Goal: Information Seeking & Learning: Learn about a topic

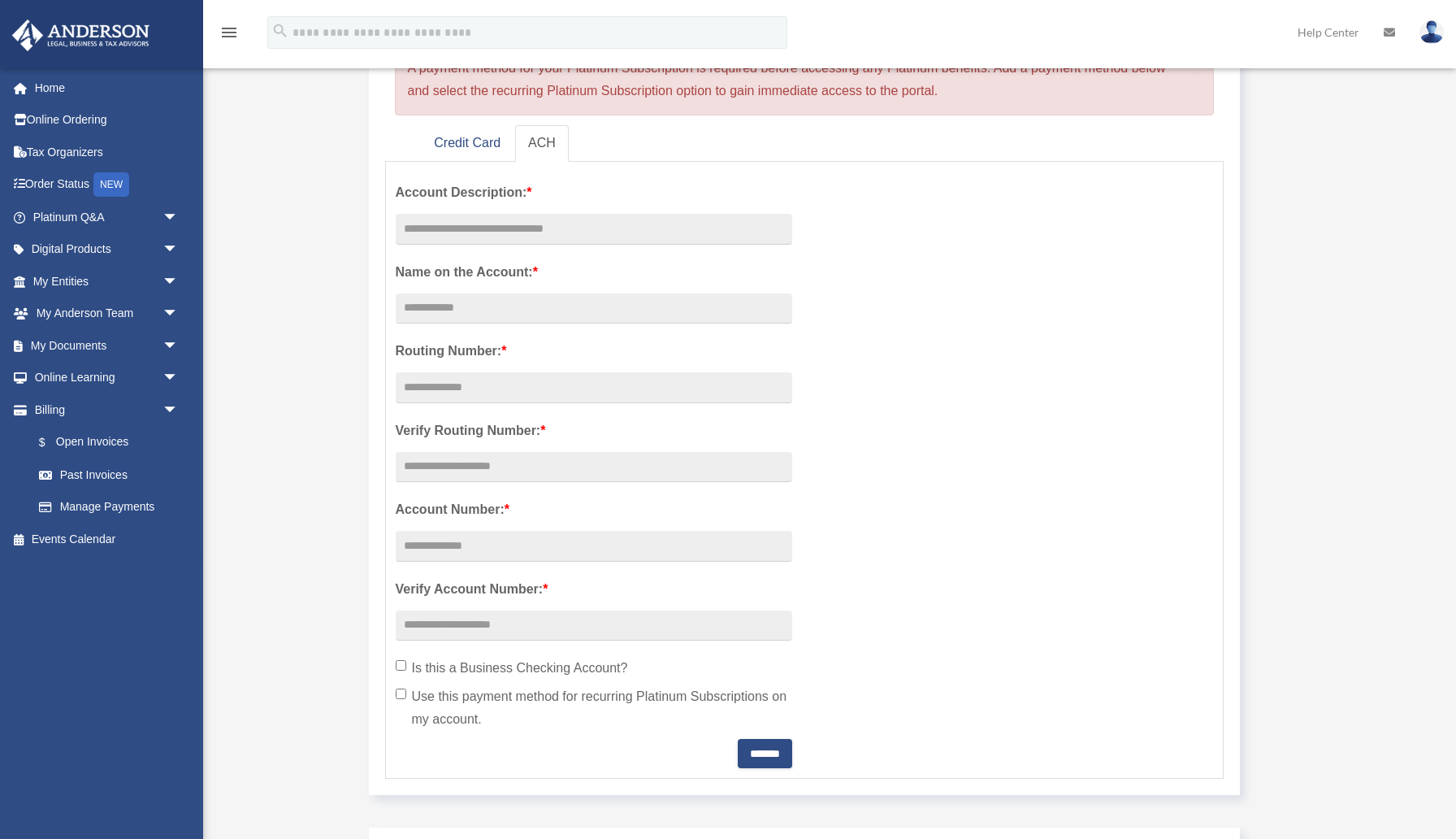
scroll to position [202, 0]
click at [474, 141] on link "Credit Card" at bounding box center [467, 144] width 93 height 37
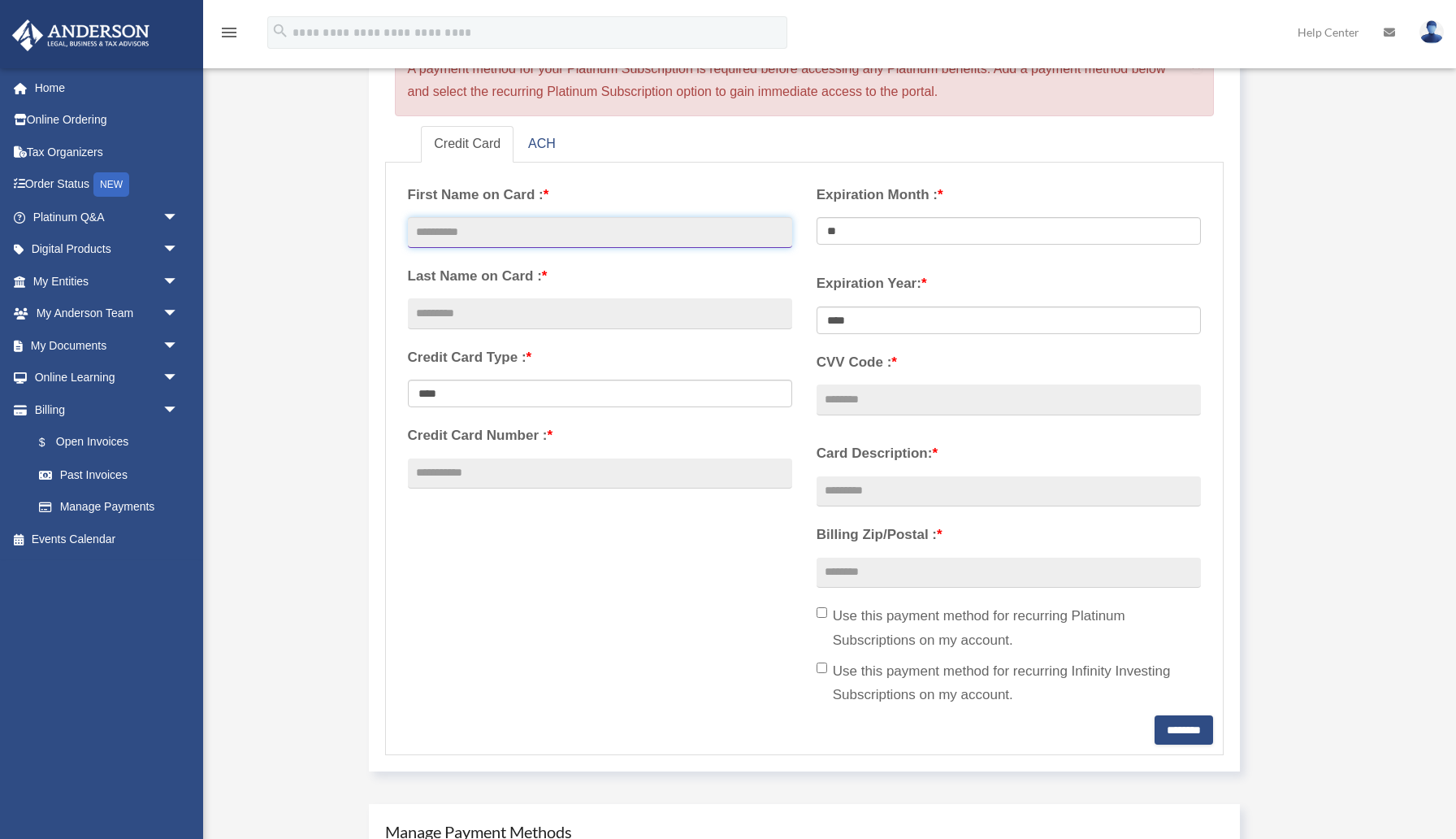
click at [465, 236] on input "text" at bounding box center [600, 232] width 384 height 31
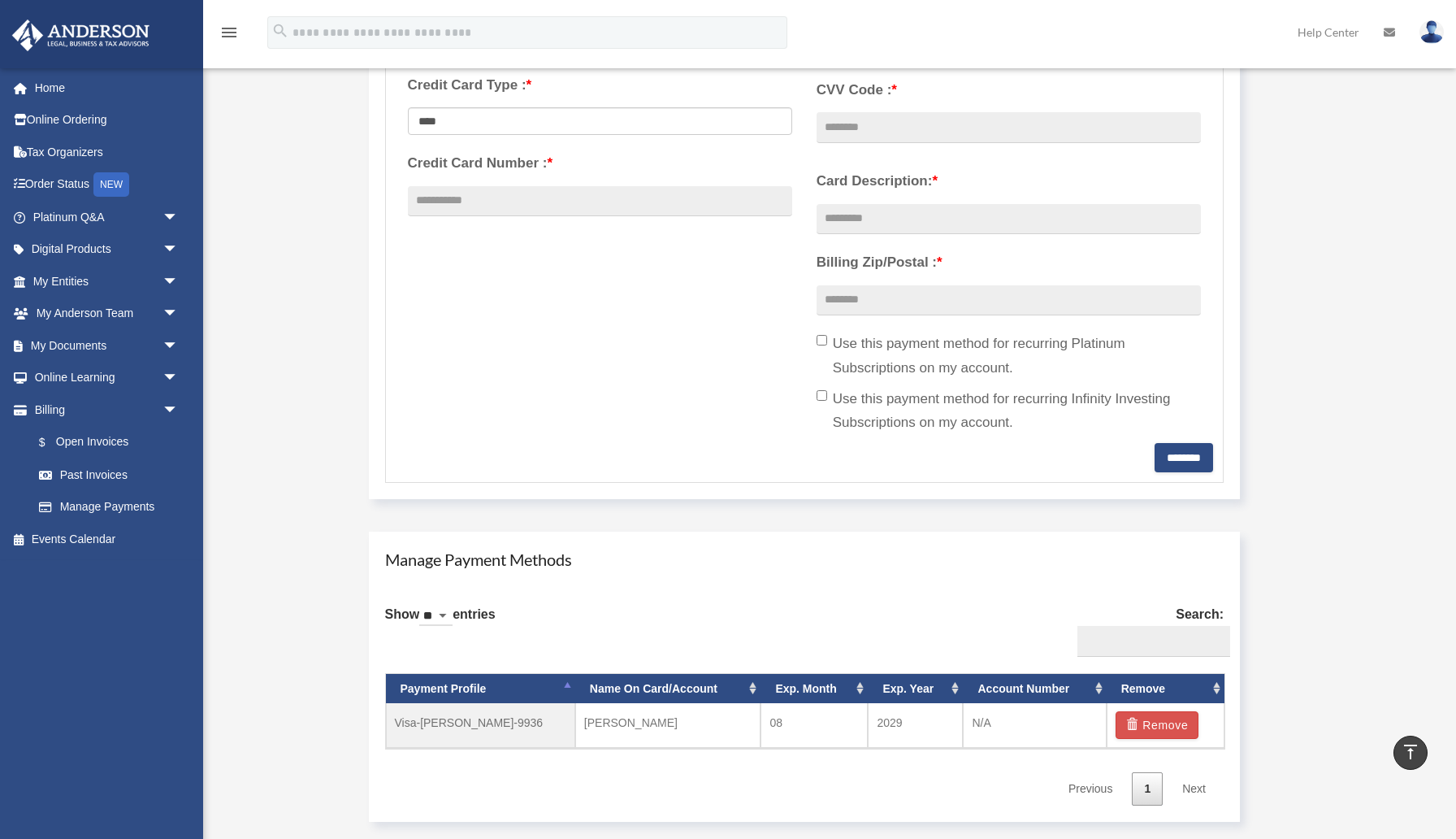
scroll to position [473, 0]
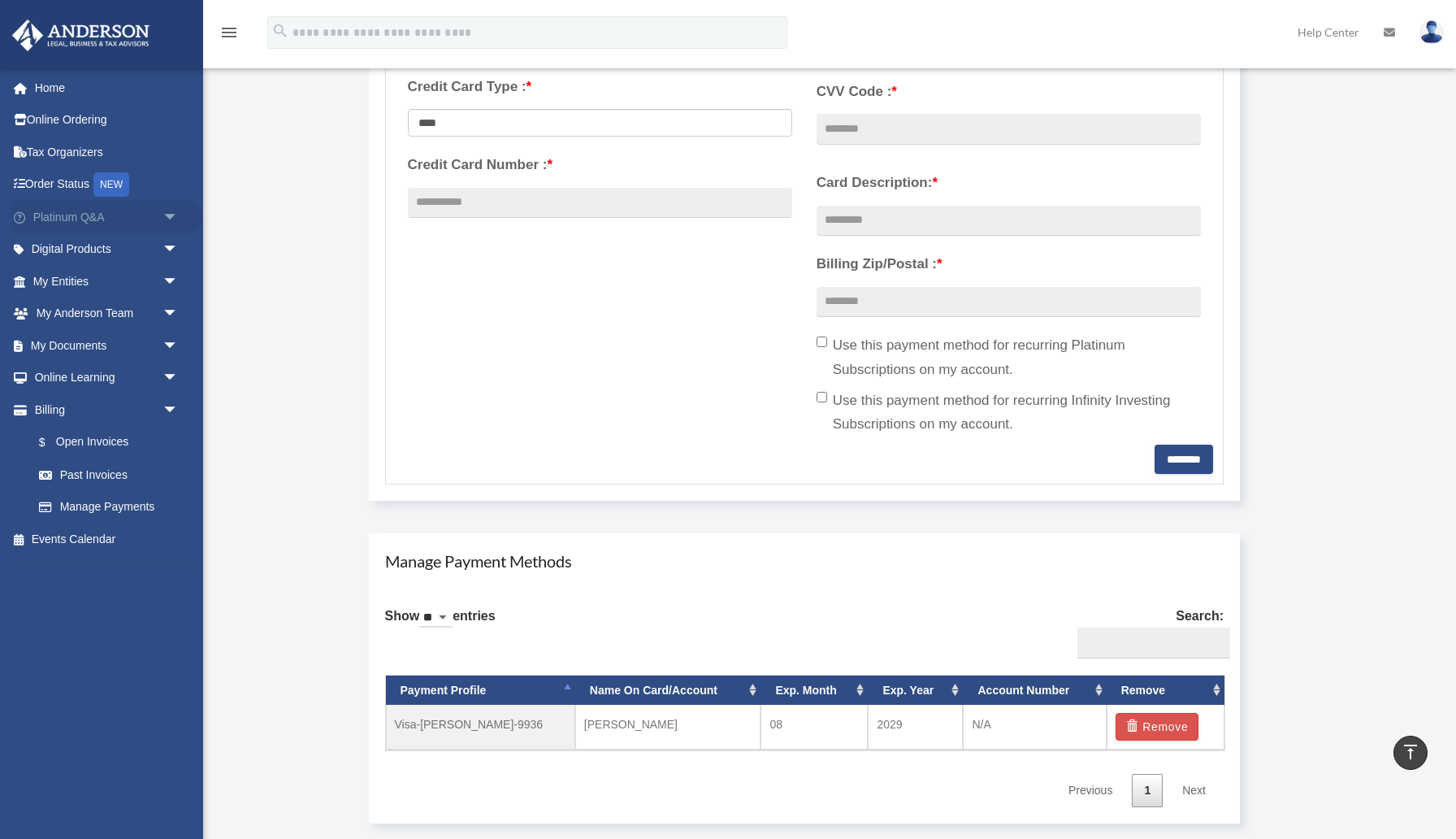
click at [173, 216] on span "arrow_drop_down" at bounding box center [179, 217] width 33 height 33
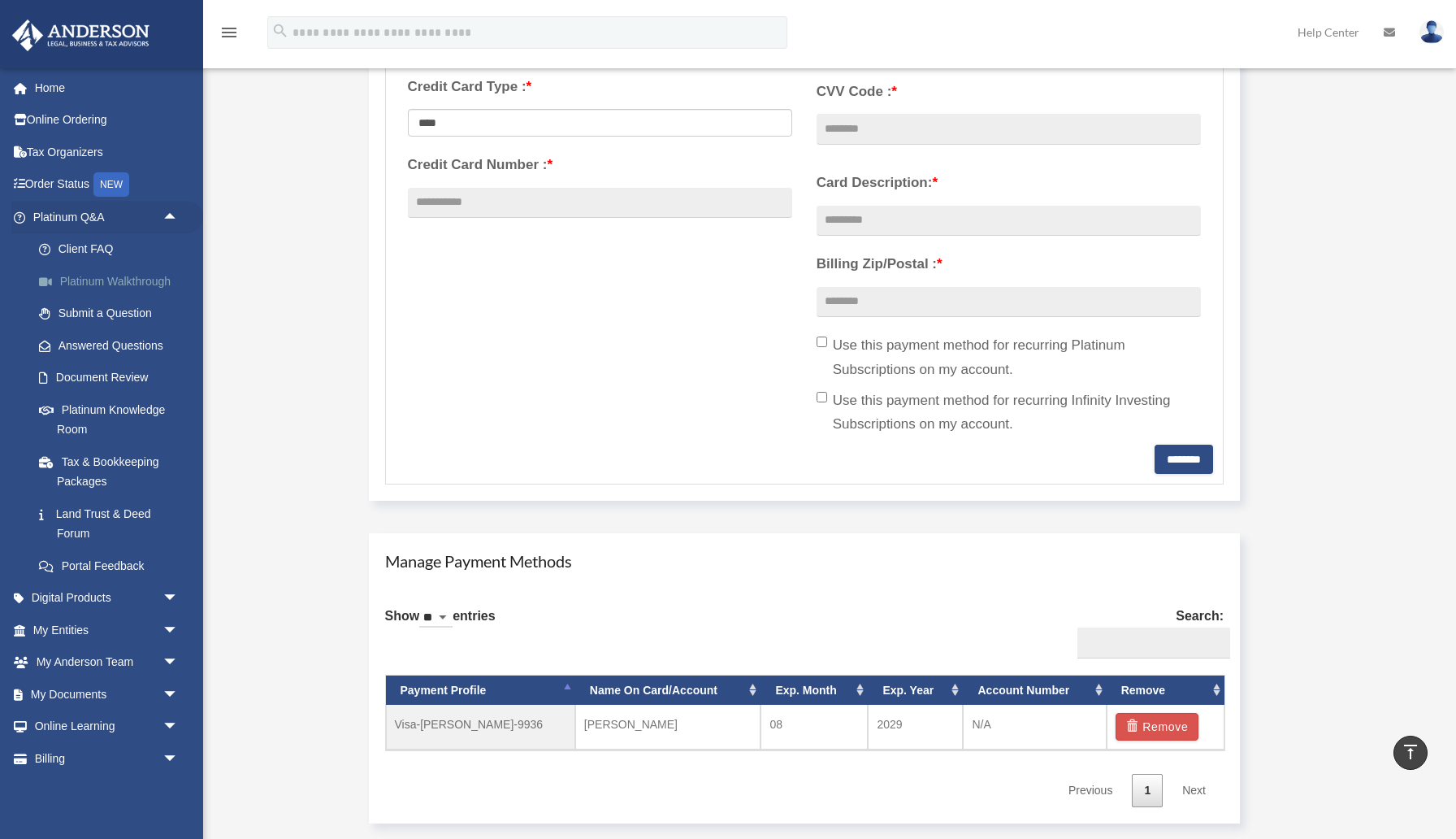
click at [137, 279] on link "Platinum Walkthrough" at bounding box center [113, 282] width 180 height 33
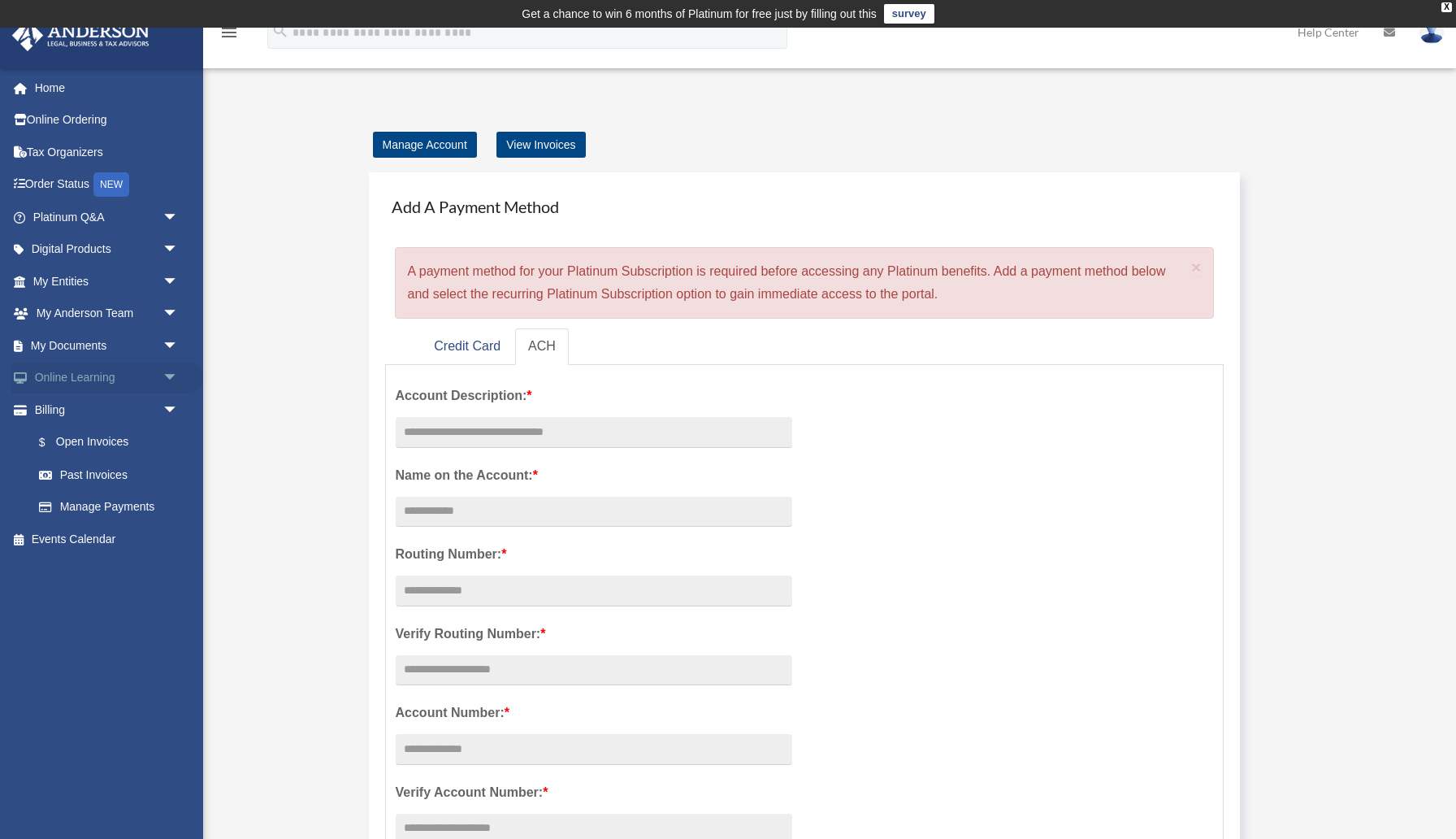
click at [172, 372] on span "arrow_drop_down" at bounding box center [179, 378] width 33 height 33
click at [91, 411] on link "Courses" at bounding box center [113, 409] width 180 height 33
click at [84, 377] on link "Online Learning arrow_drop_down" at bounding box center [107, 378] width 192 height 33
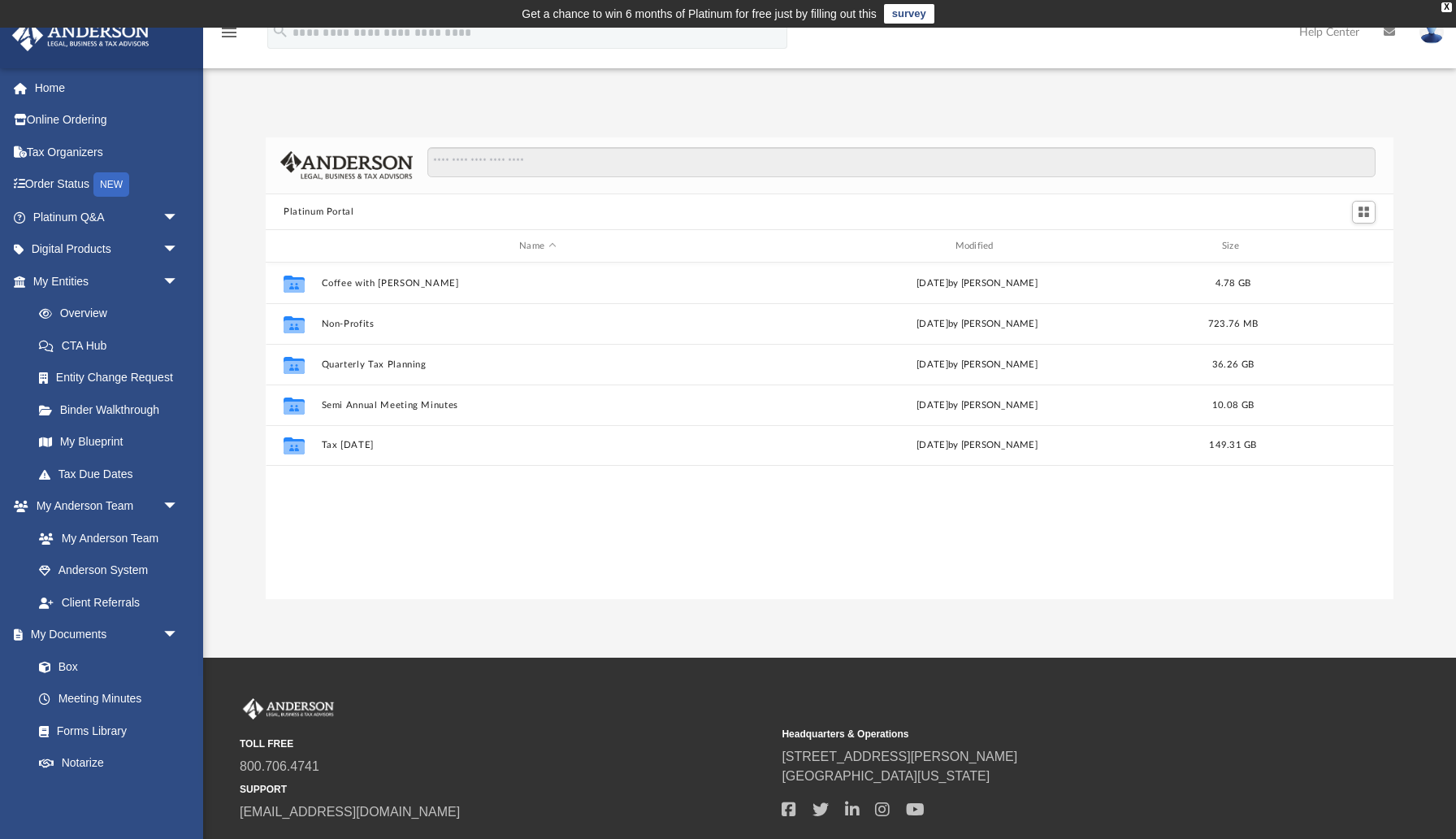
scroll to position [369, 1127]
click at [88, 316] on link "Overview" at bounding box center [113, 314] width 180 height 33
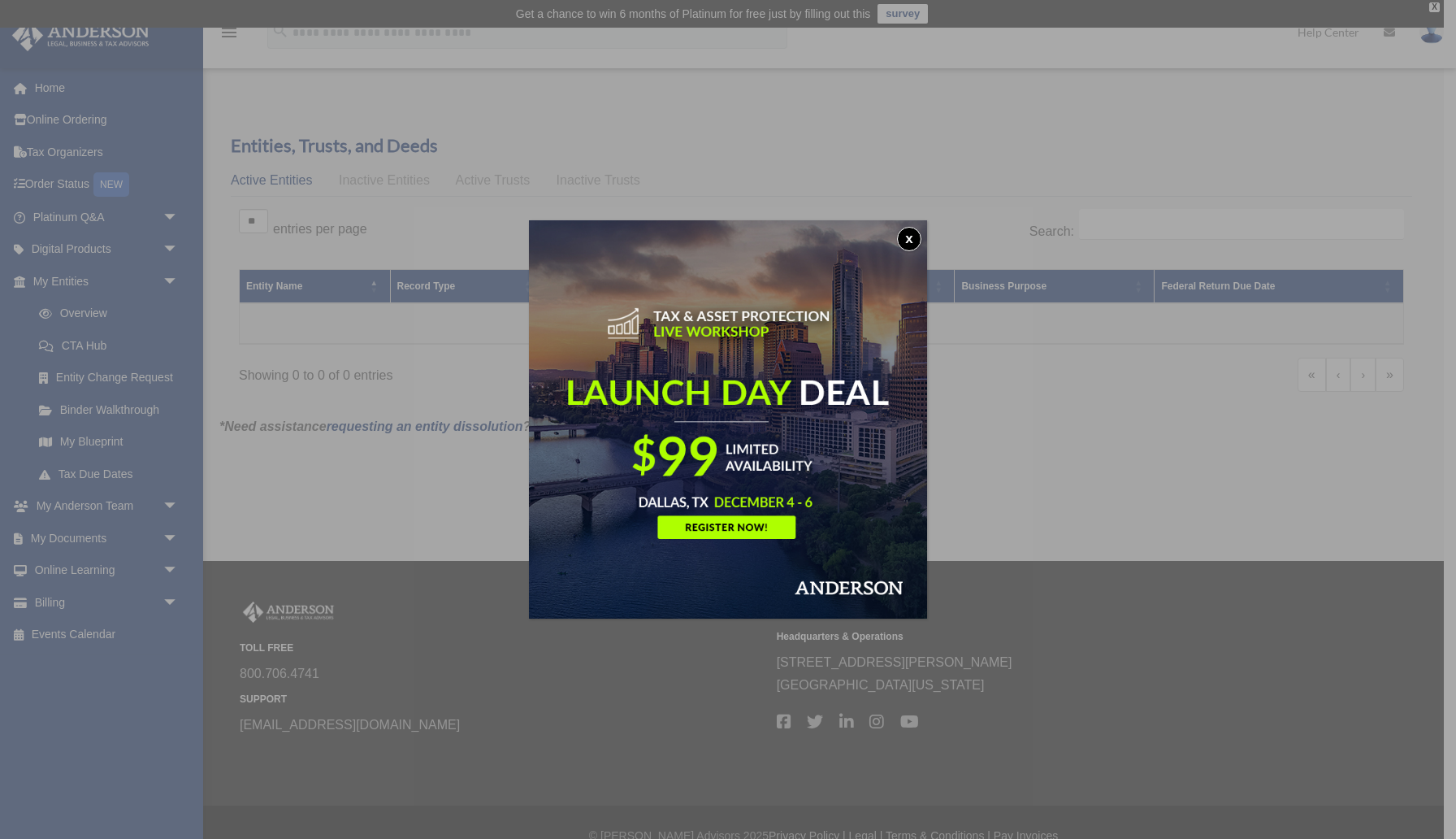
click at [906, 242] on button "x" at bounding box center [908, 238] width 24 height 24
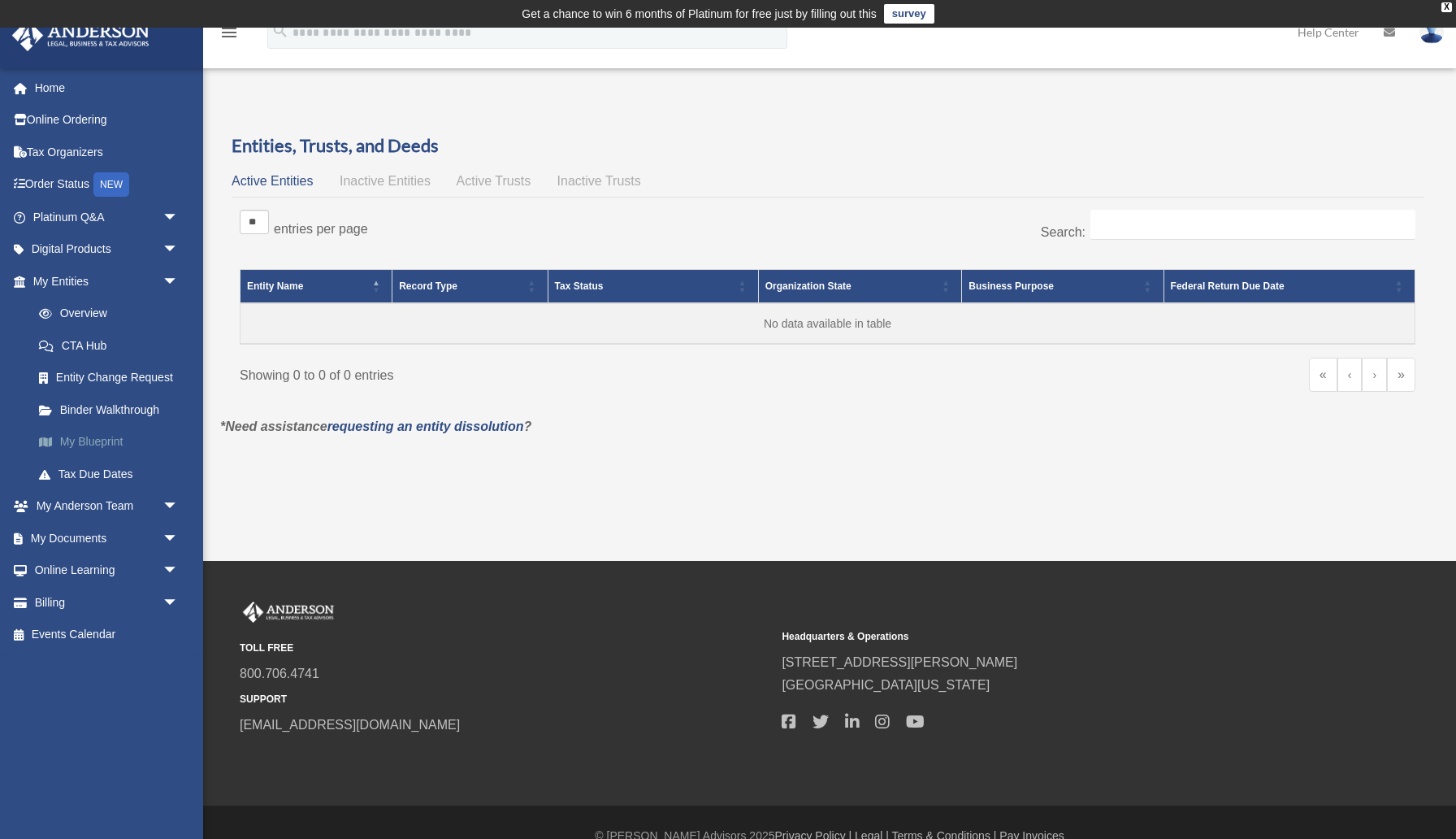
click at [112, 443] on link "My Blueprint" at bounding box center [113, 442] width 180 height 33
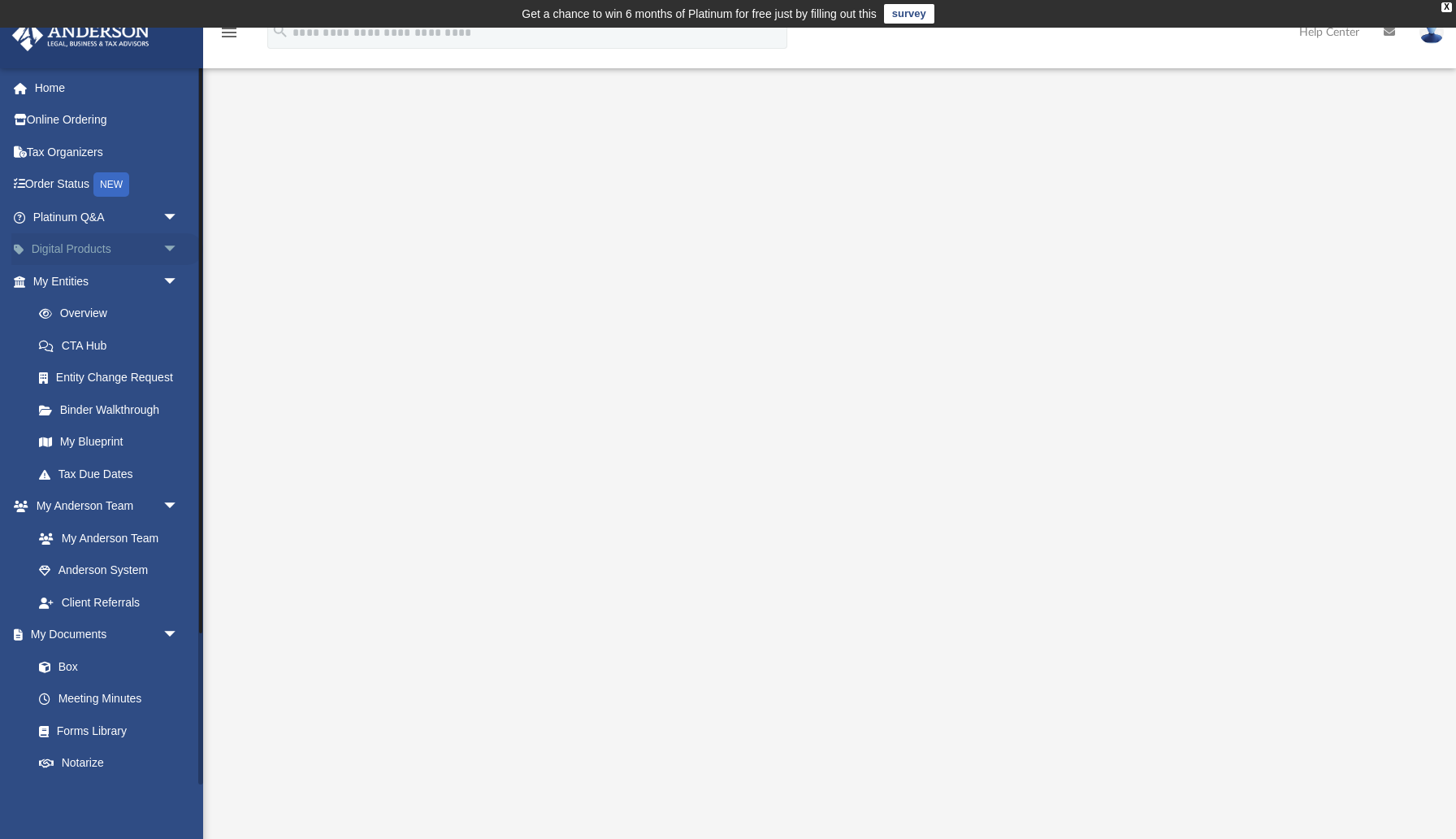
click at [118, 250] on link "Digital Products arrow_drop_down" at bounding box center [107, 250] width 192 height 33
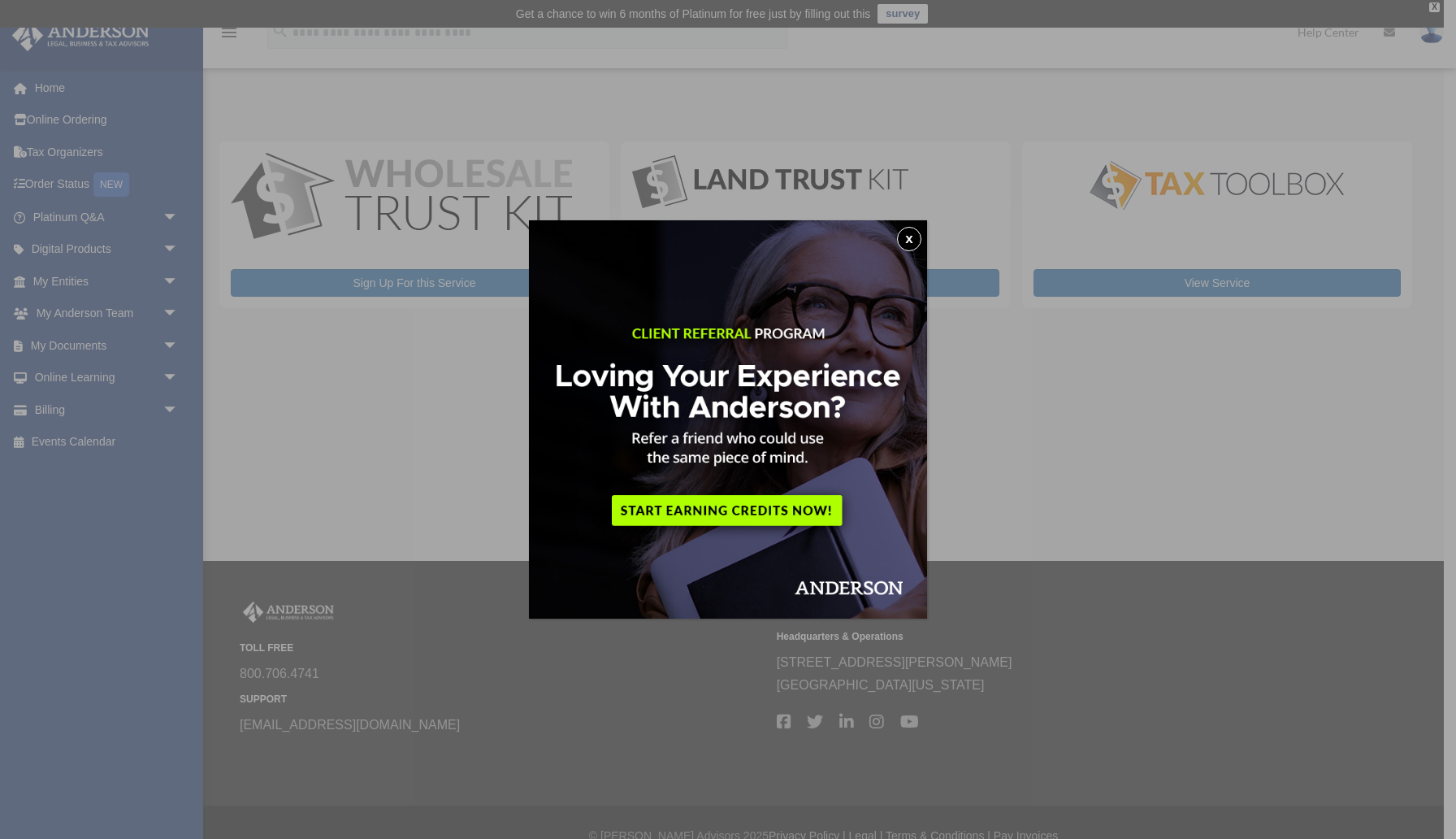
click at [909, 239] on button "x" at bounding box center [908, 238] width 24 height 24
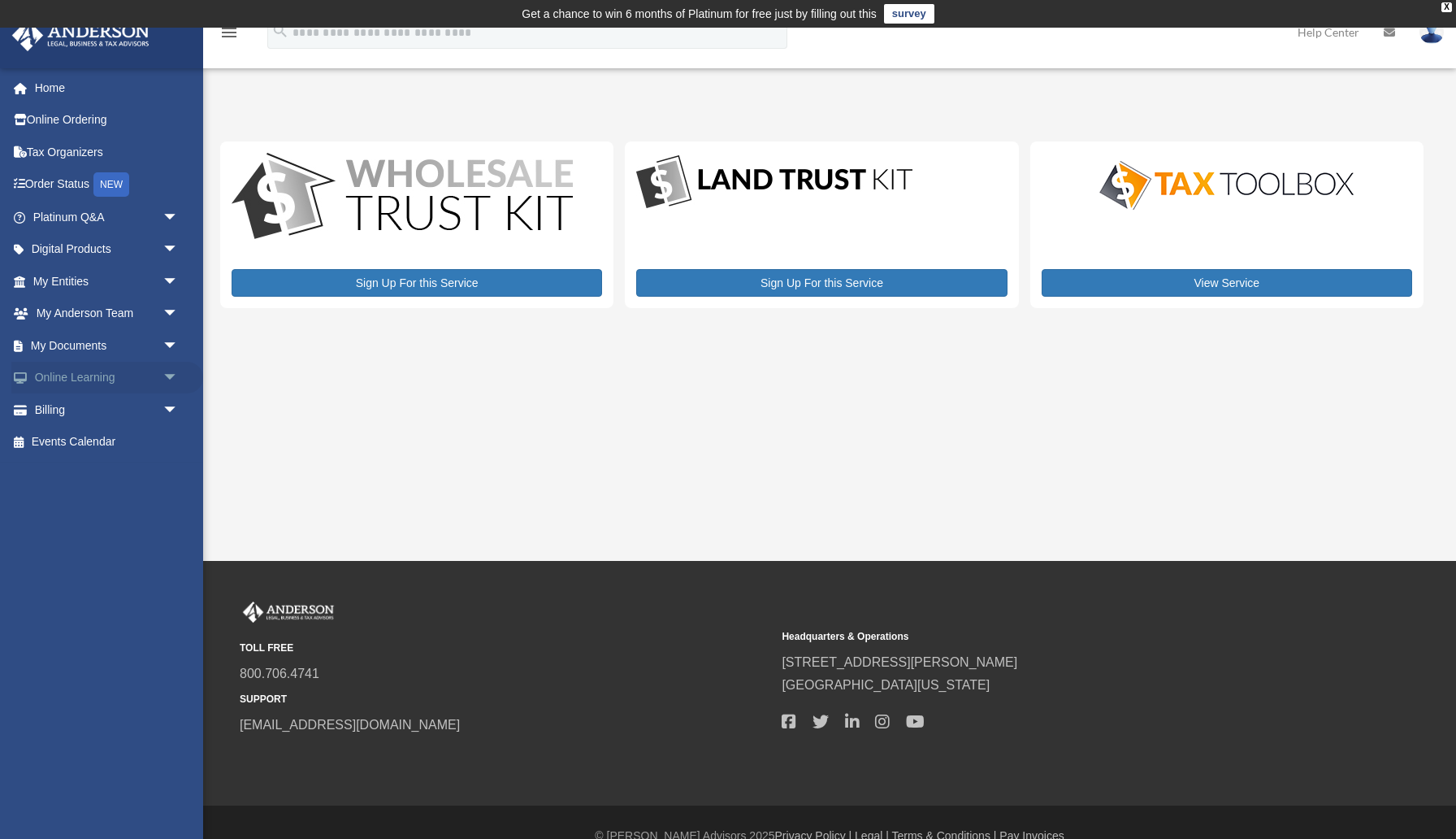
click at [139, 379] on link "Online Learning arrow_drop_down" at bounding box center [107, 378] width 192 height 33
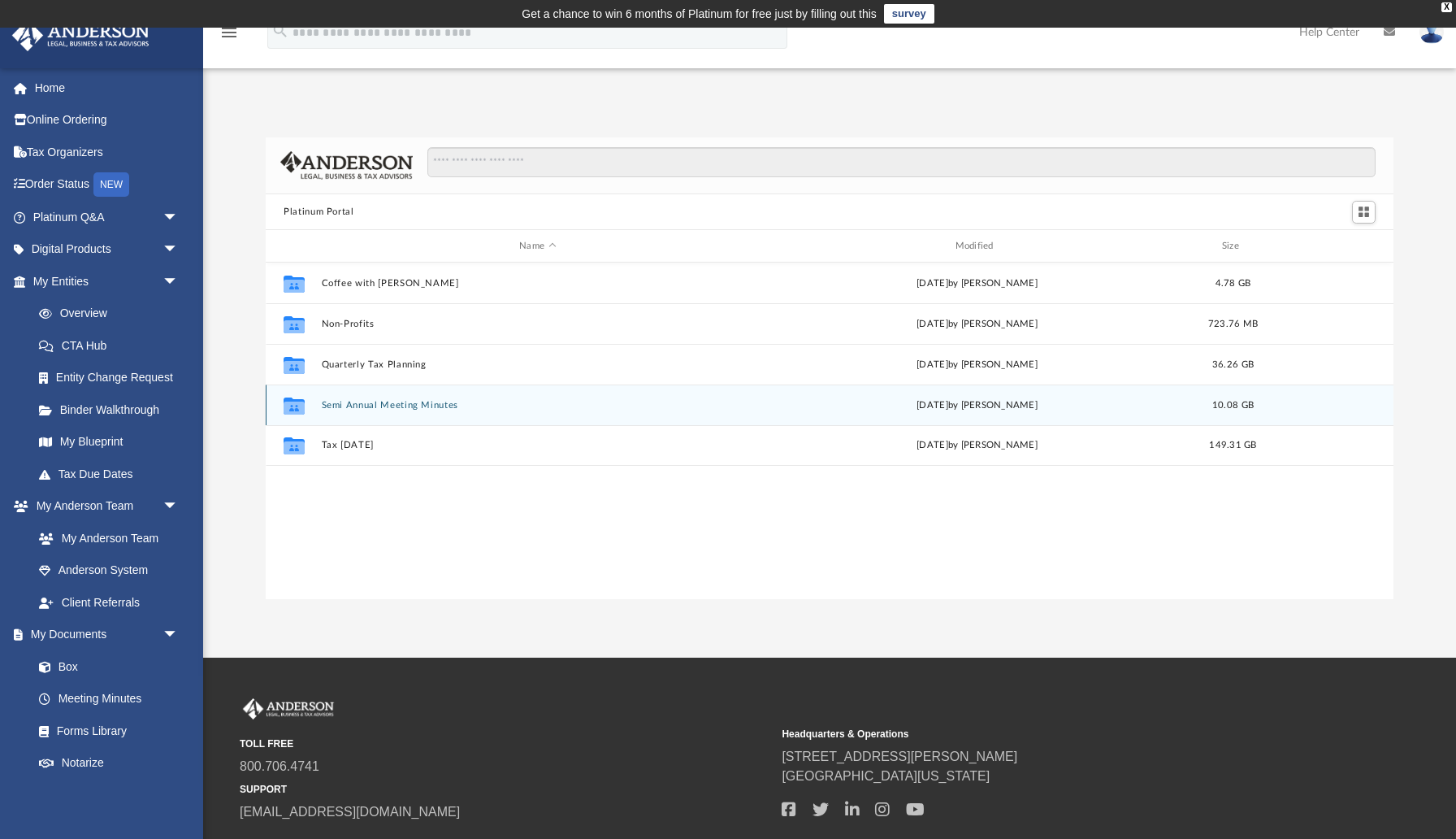
scroll to position [369, 1127]
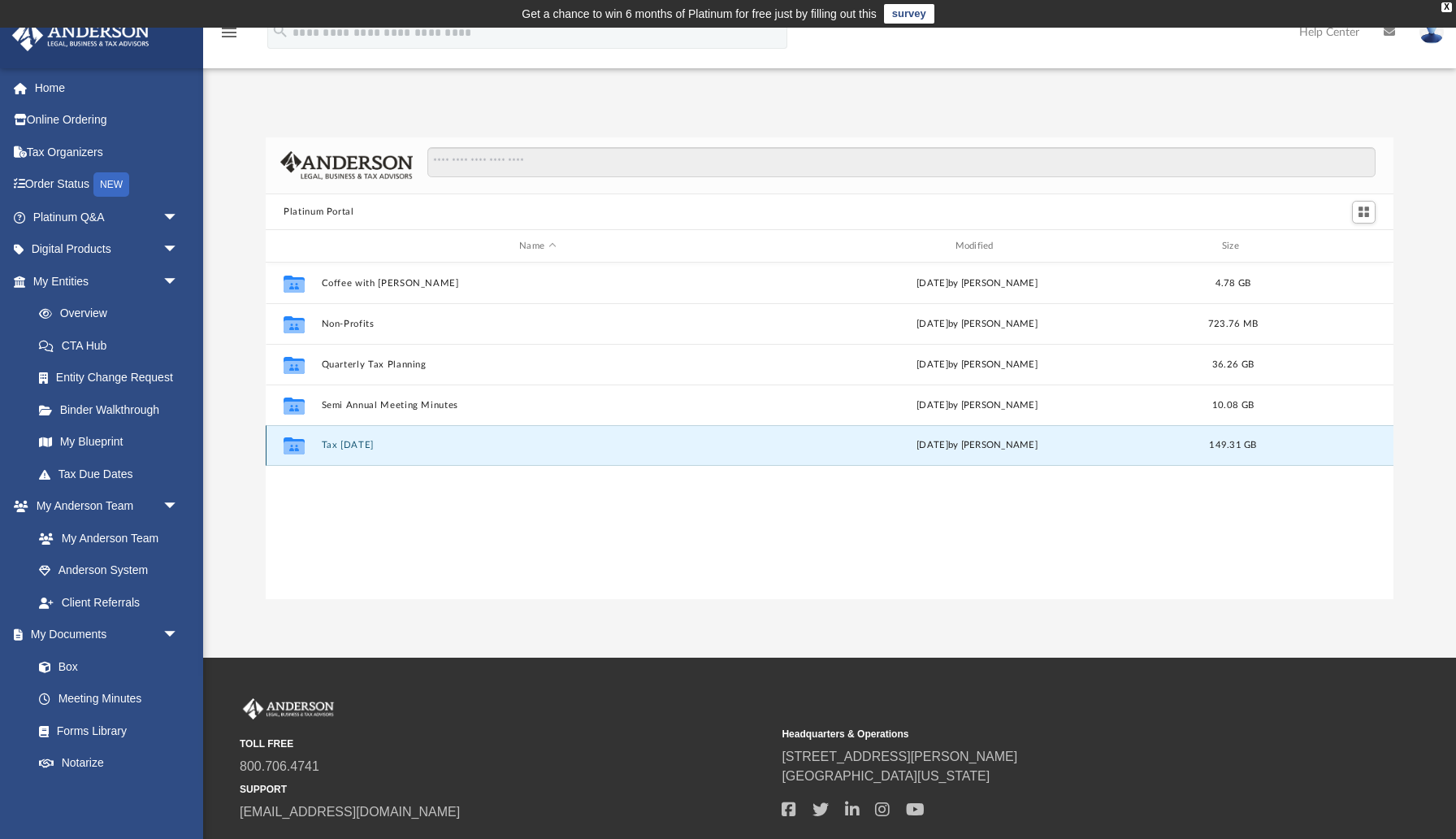
click at [365, 446] on button "Tax [DATE]" at bounding box center [538, 445] width 432 height 11
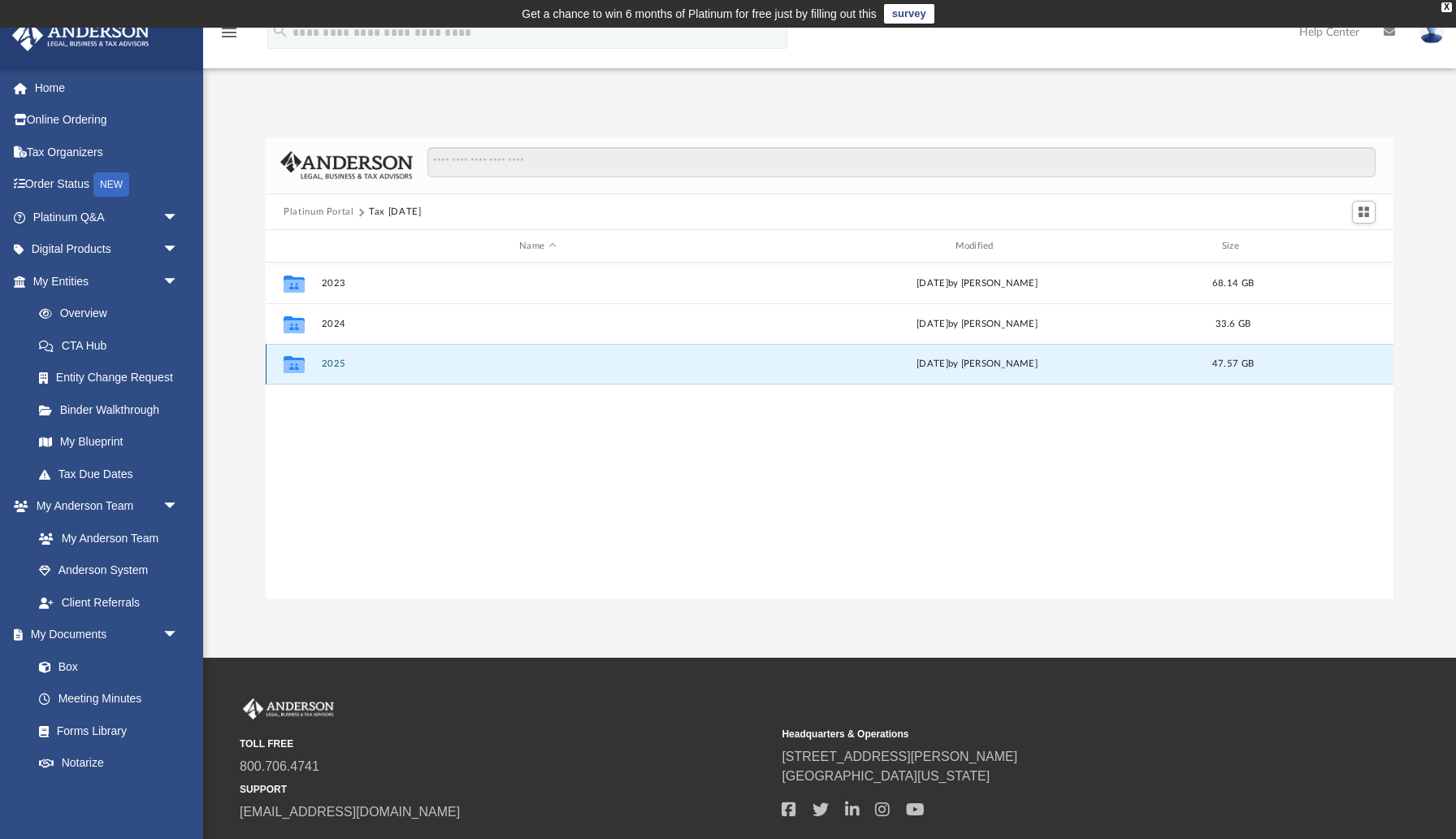
click at [333, 364] on button "2025" at bounding box center [538, 364] width 432 height 11
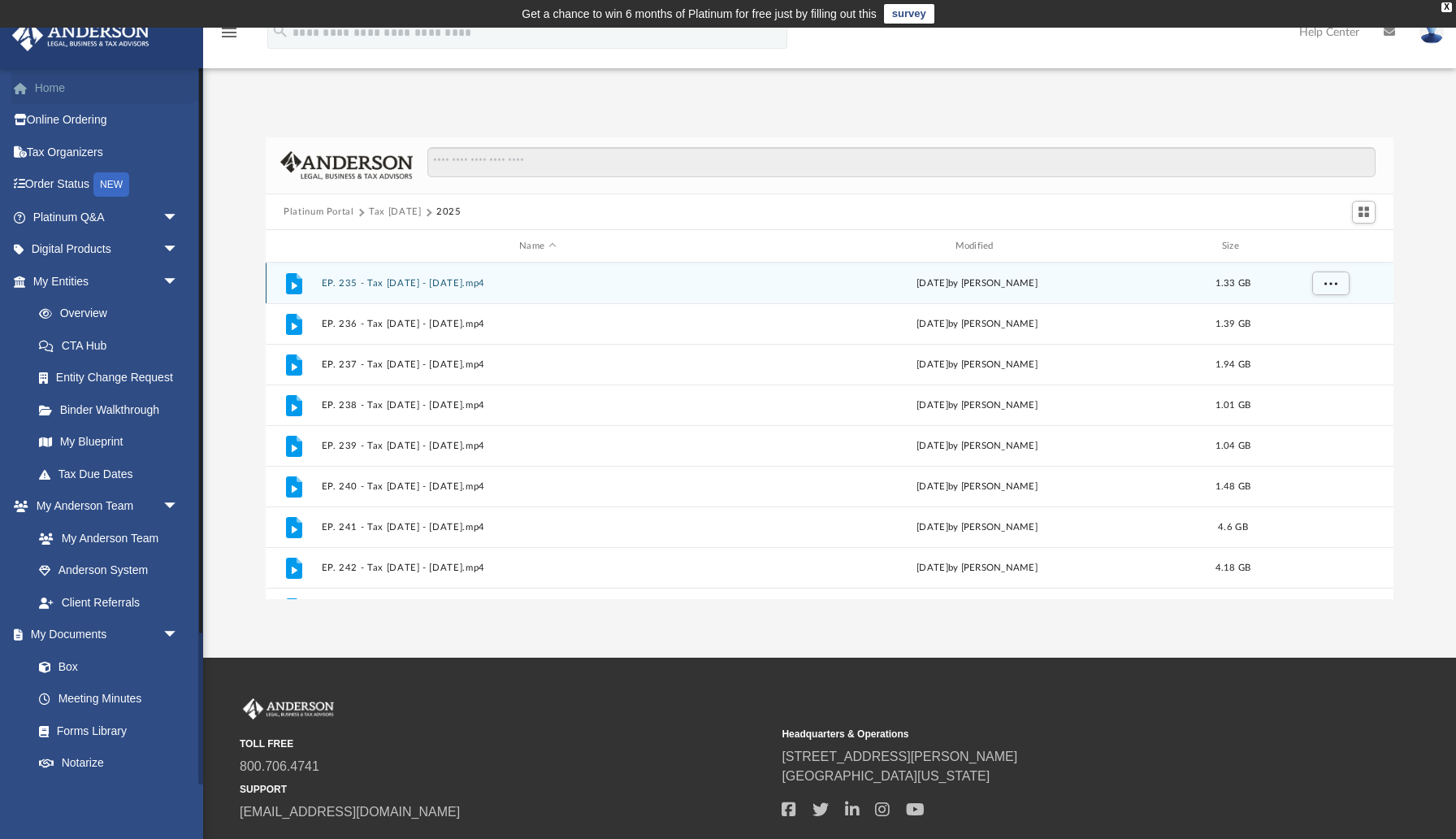
scroll to position [1, 0]
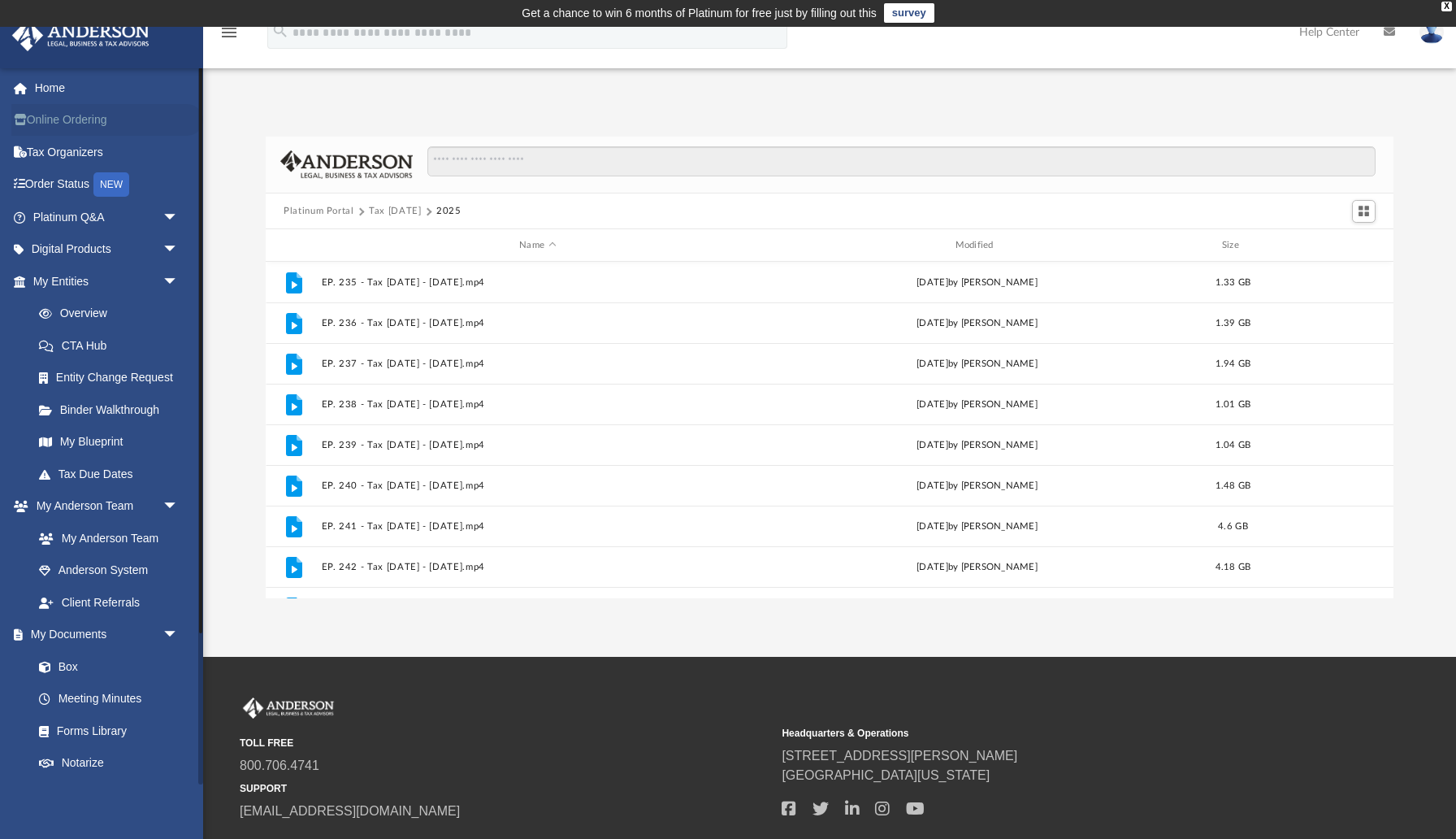
click at [65, 128] on link "Online Ordering" at bounding box center [107, 120] width 192 height 33
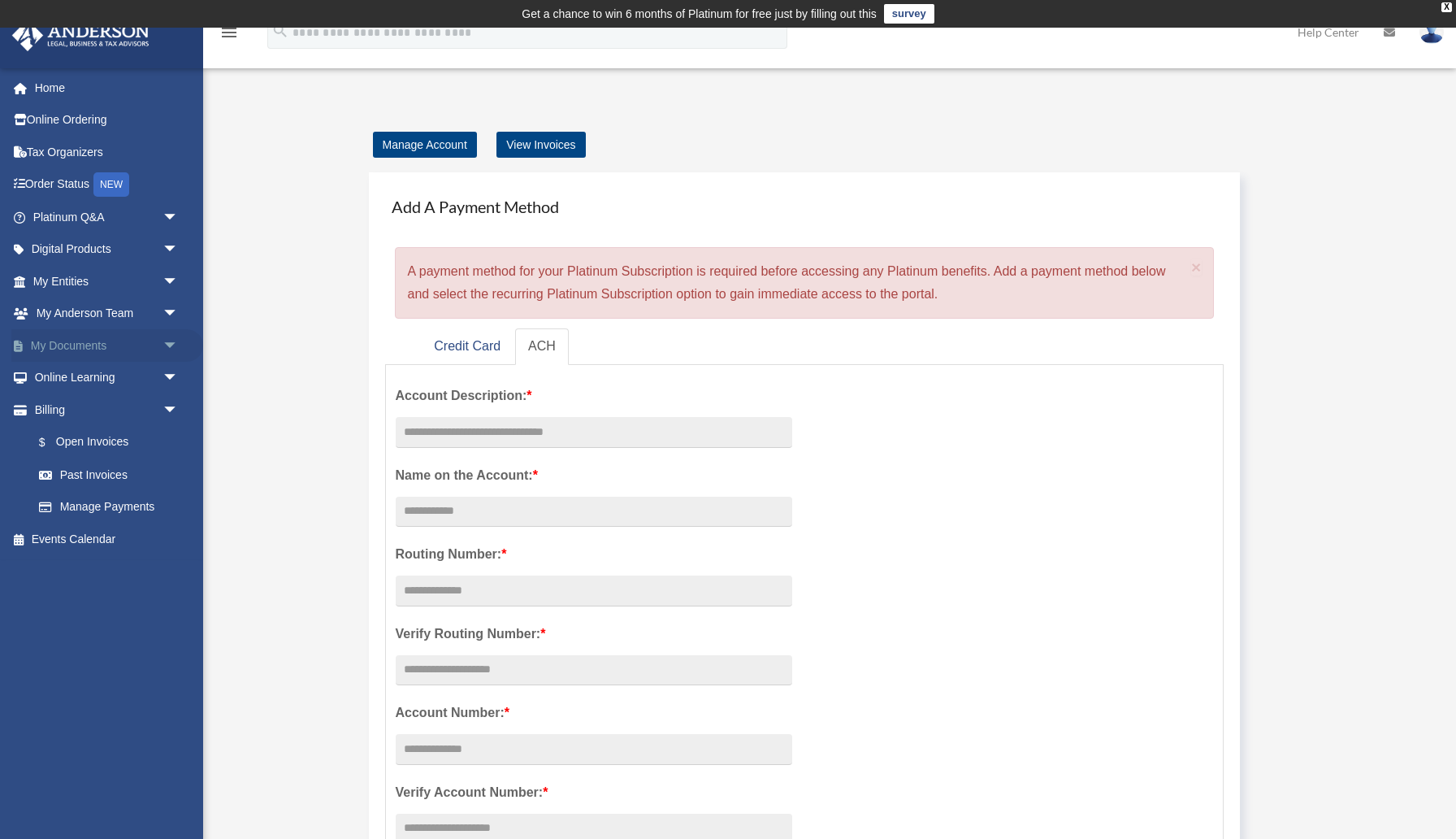
click at [169, 344] on span "arrow_drop_down" at bounding box center [179, 345] width 33 height 33
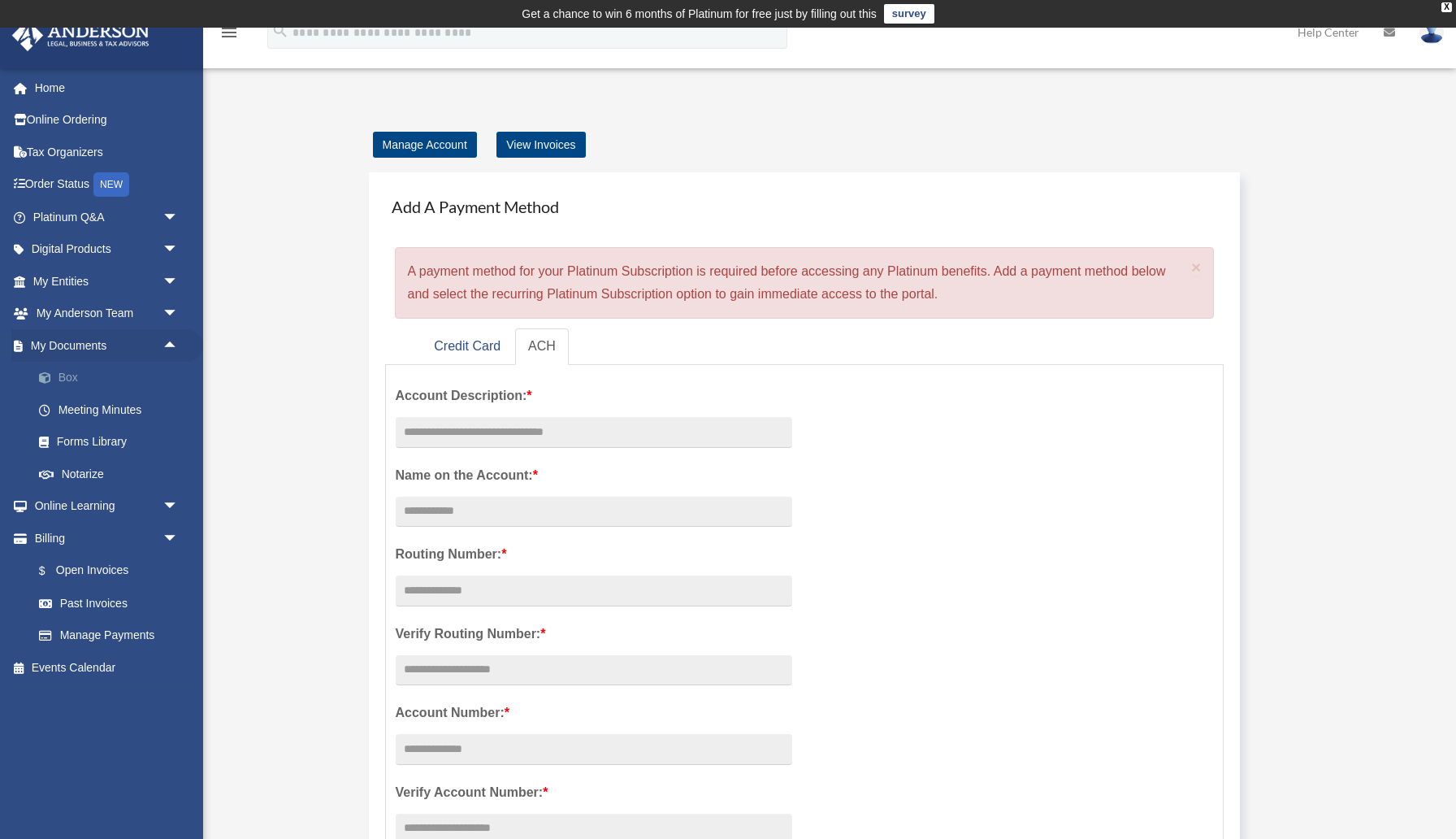
click at [76, 377] on link "Box" at bounding box center [113, 378] width 180 height 33
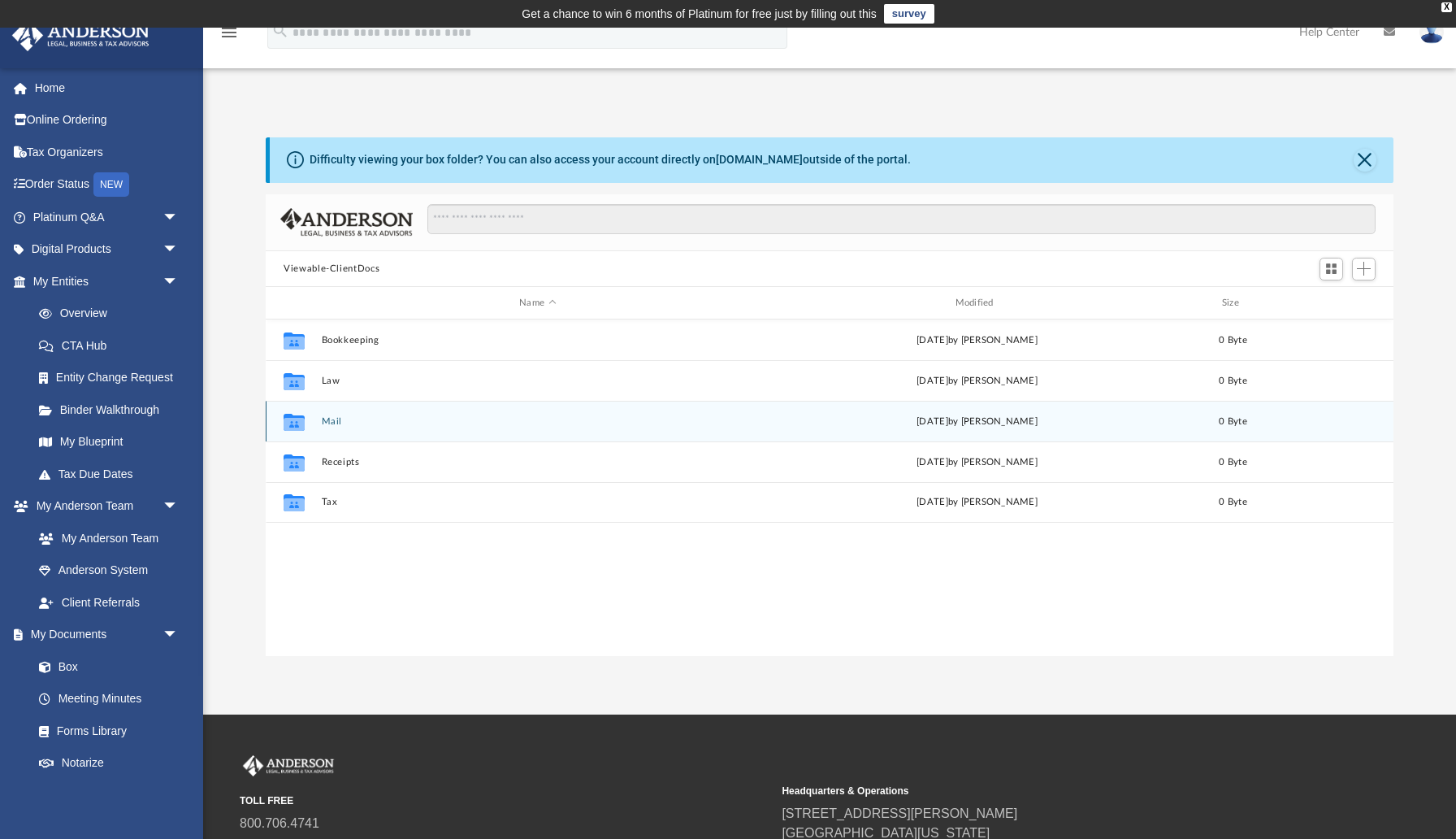
scroll to position [369, 1127]
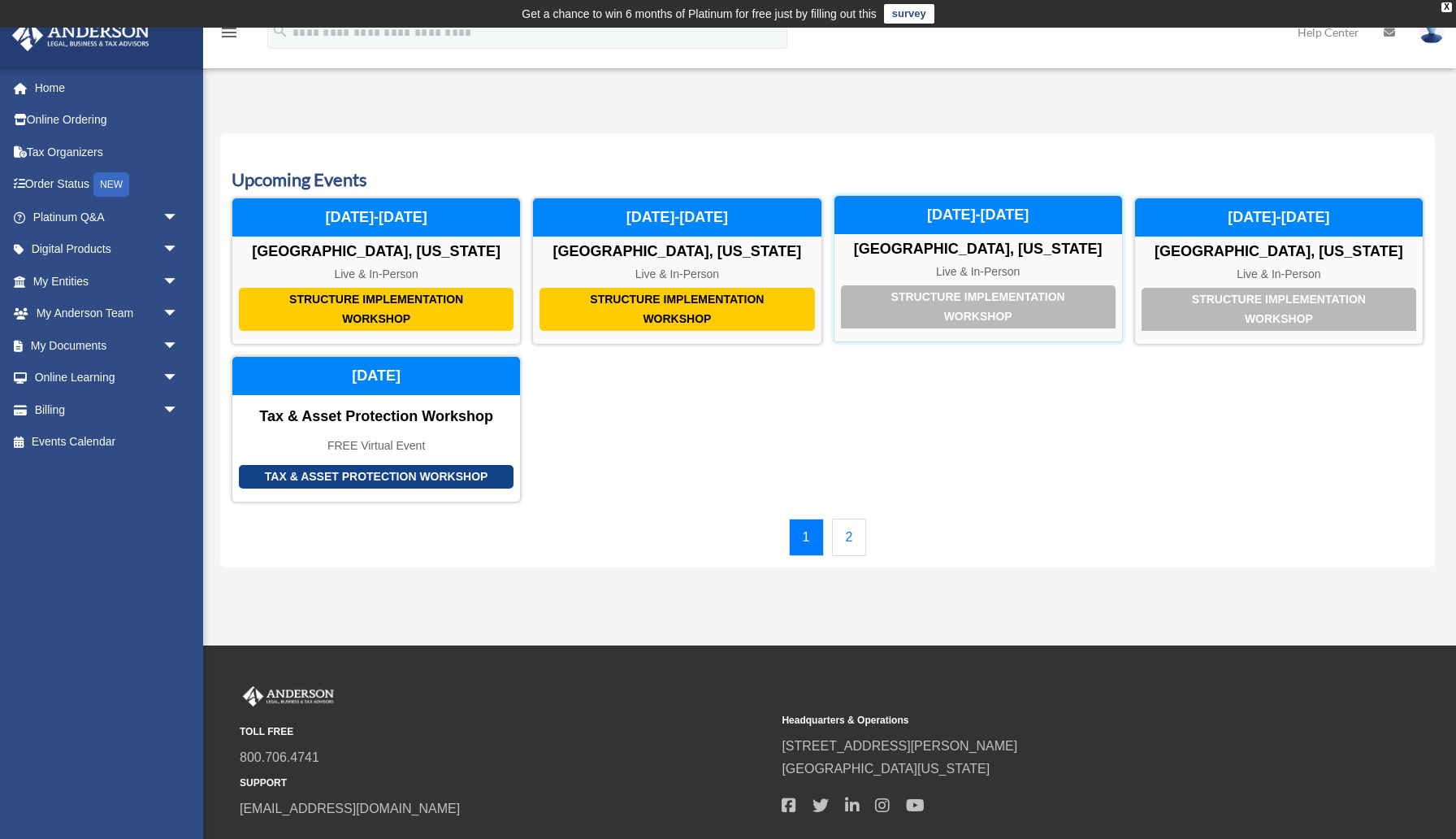
click at [971, 300] on div "Structure Implementation Workshop" at bounding box center [978, 307] width 275 height 44
click at [73, 345] on link "My Documents arrow_drop_down" at bounding box center [107, 345] width 192 height 33
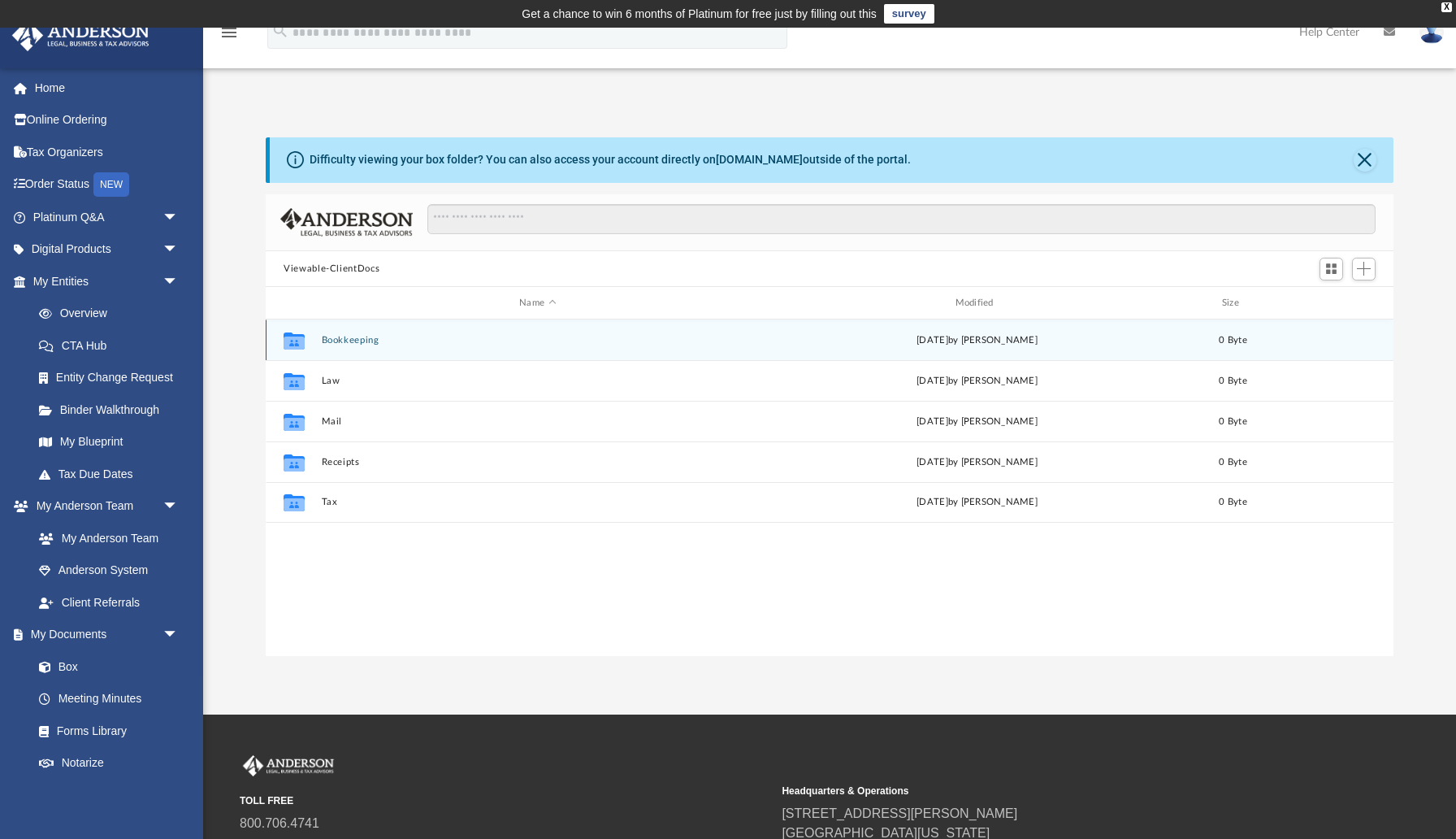
scroll to position [369, 1127]
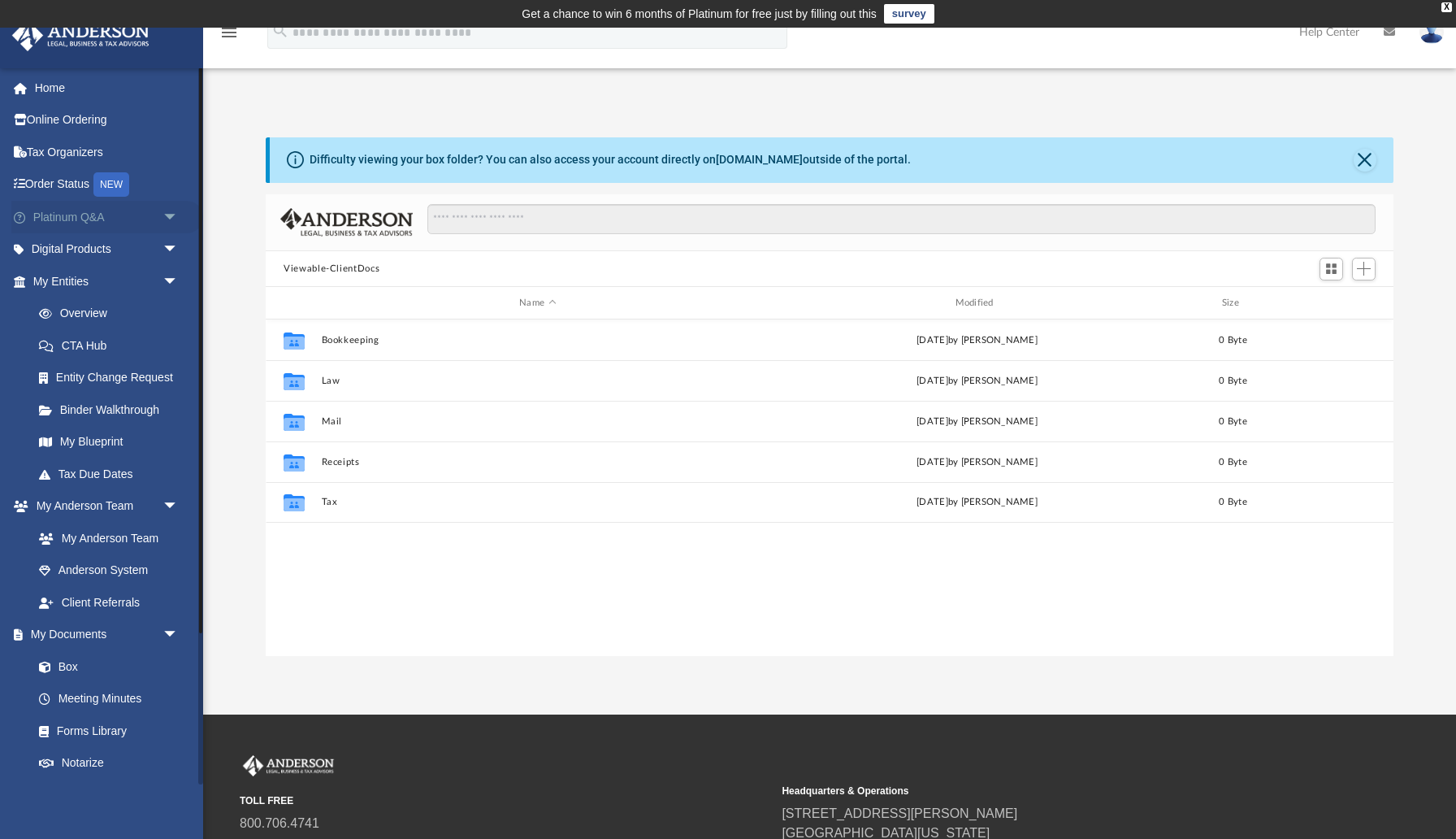
click at [75, 214] on link "Platinum Q&A arrow_drop_down" at bounding box center [107, 217] width 192 height 33
click at [167, 216] on span "arrow_drop_down" at bounding box center [179, 217] width 33 height 33
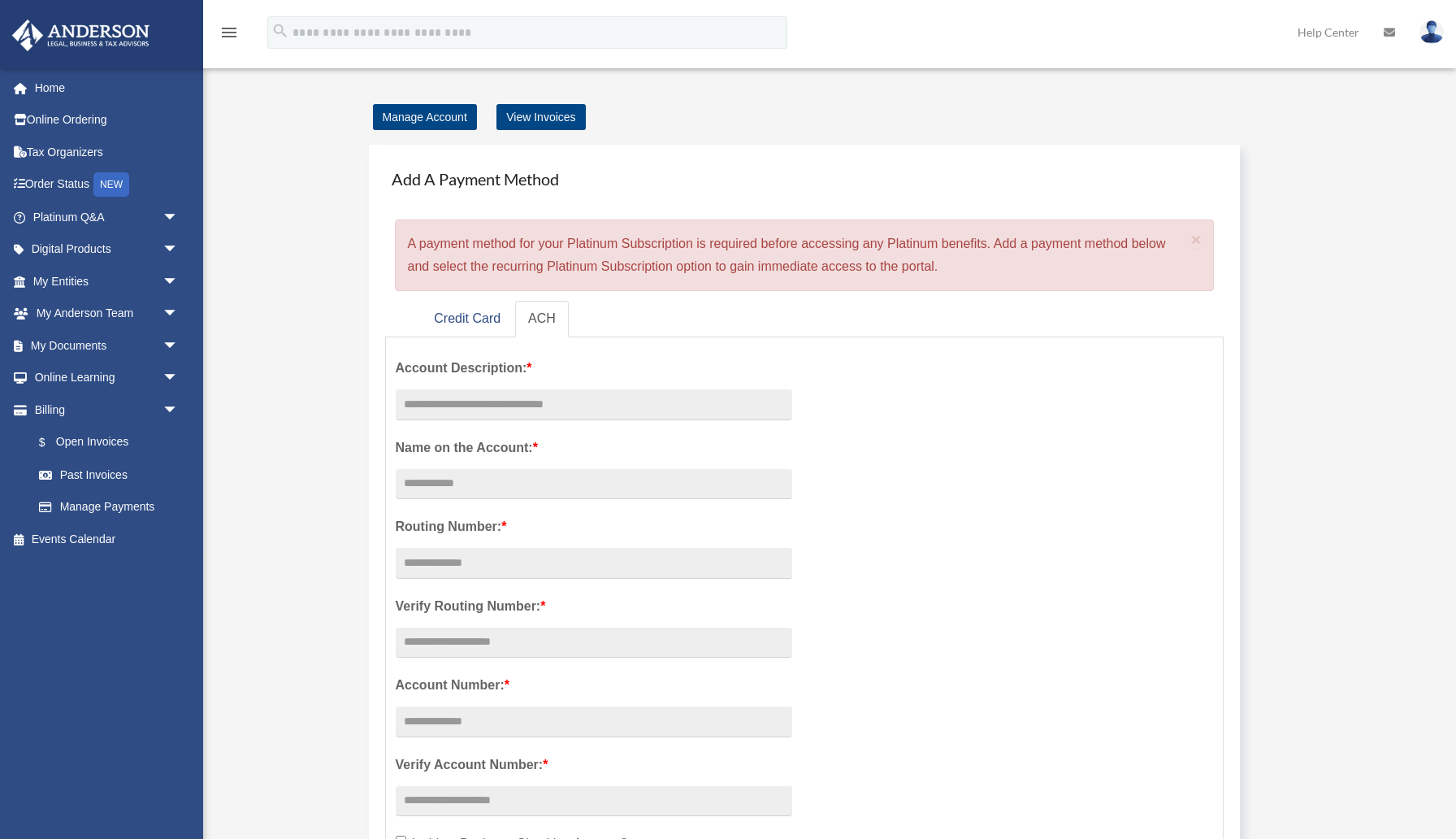
click at [148, 412] on link "Billing arrow_drop_down" at bounding box center [107, 409] width 192 height 33
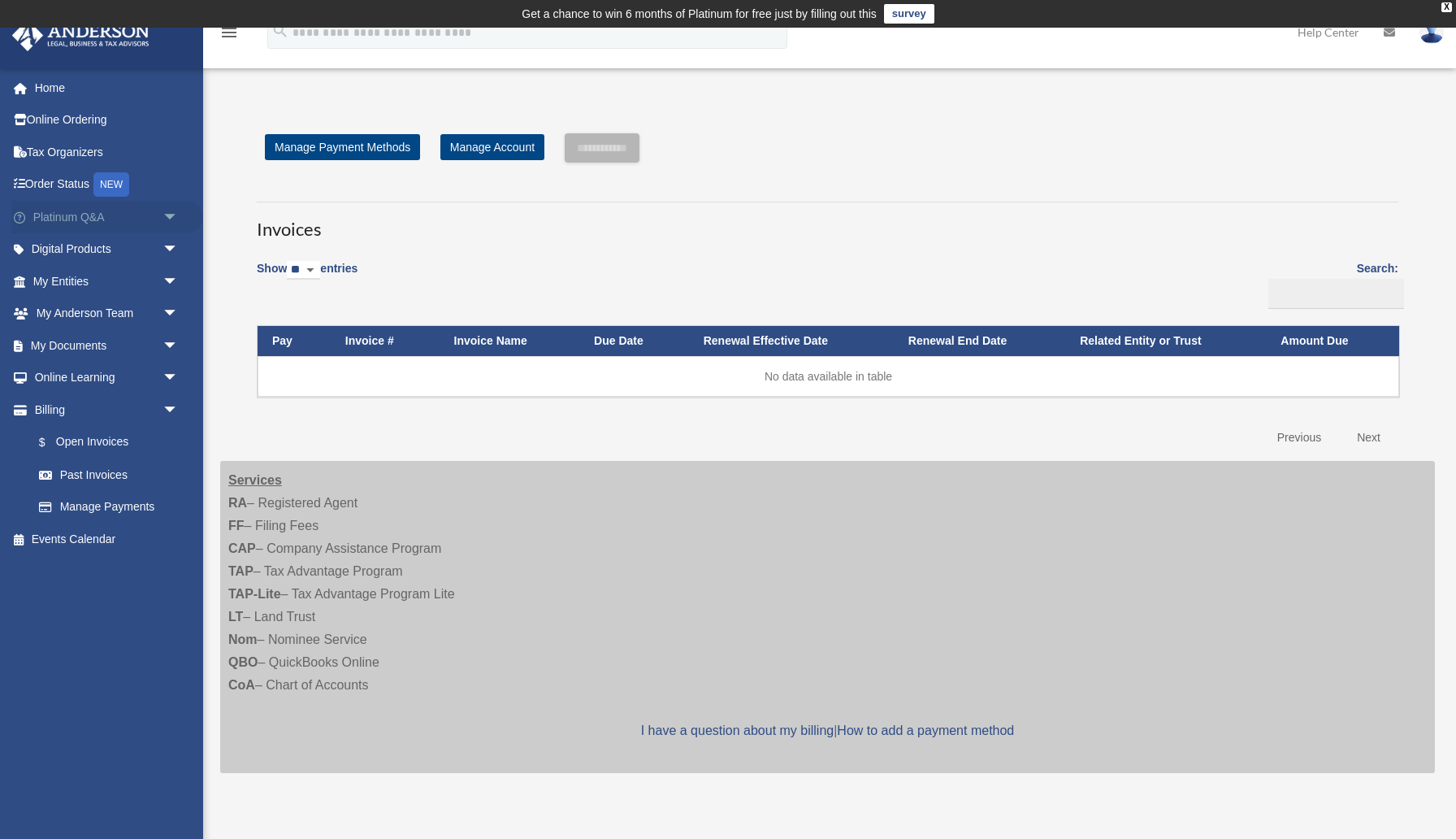
click at [171, 216] on span "arrow_drop_down" at bounding box center [179, 217] width 33 height 33
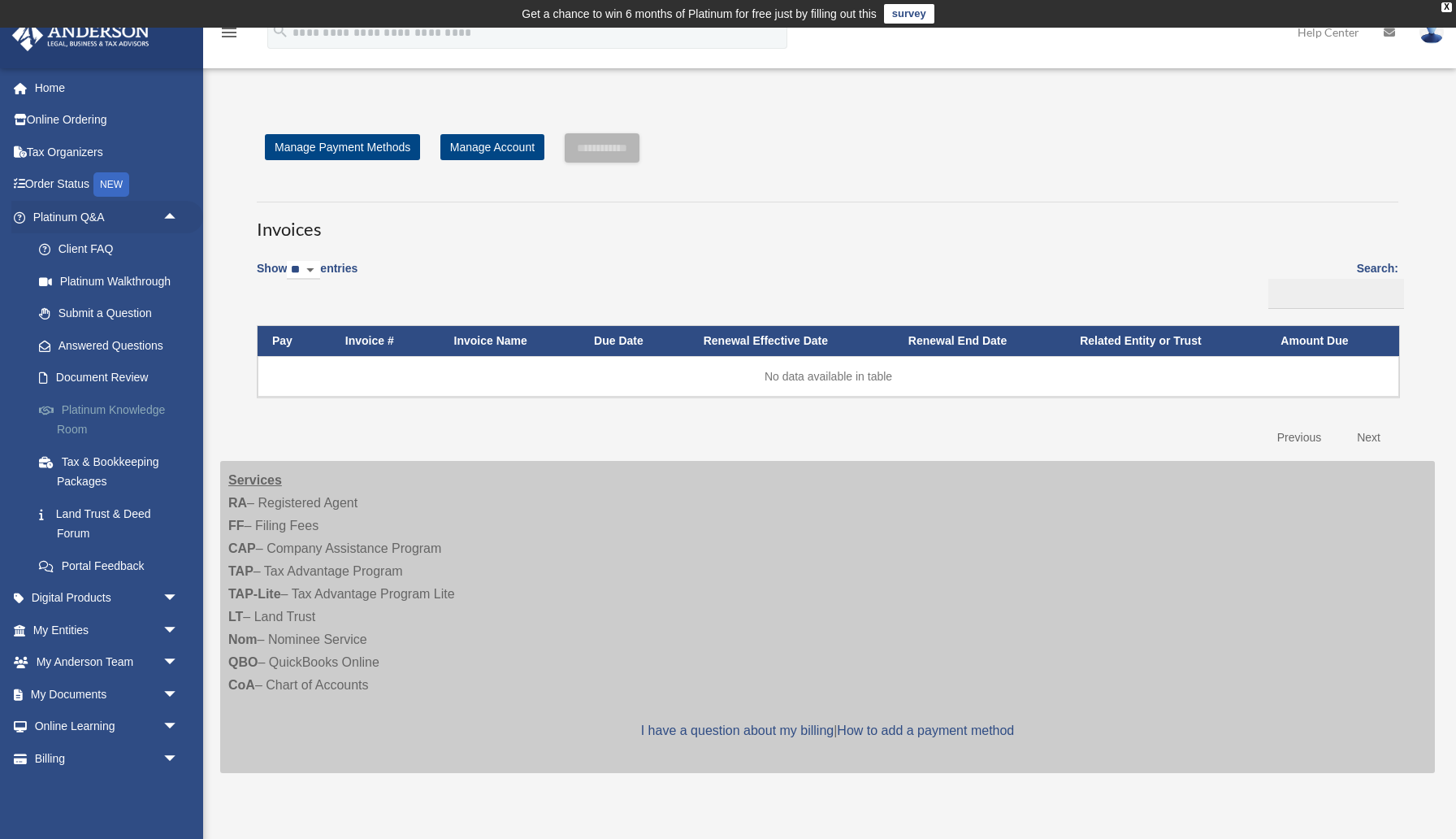
click at [113, 413] on link "Platinum Knowledge Room" at bounding box center [113, 419] width 180 height 52
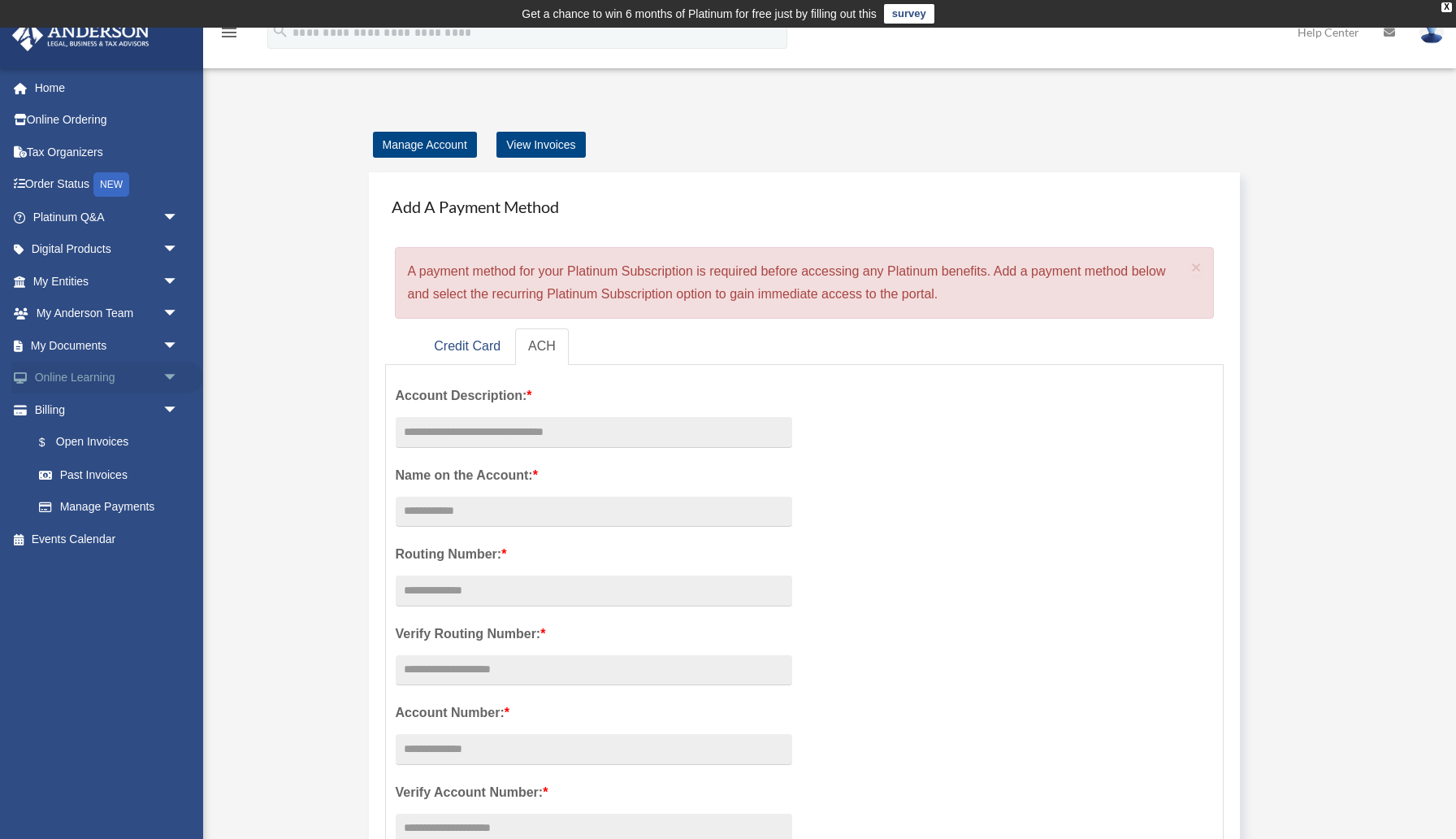
click at [169, 375] on span "arrow_drop_down" at bounding box center [179, 378] width 33 height 33
click at [98, 411] on link "Courses" at bounding box center [113, 409] width 180 height 33
click at [78, 217] on link "Platinum Q&A arrow_drop_down" at bounding box center [107, 217] width 192 height 33
click at [167, 219] on span "arrow_drop_down" at bounding box center [179, 217] width 33 height 33
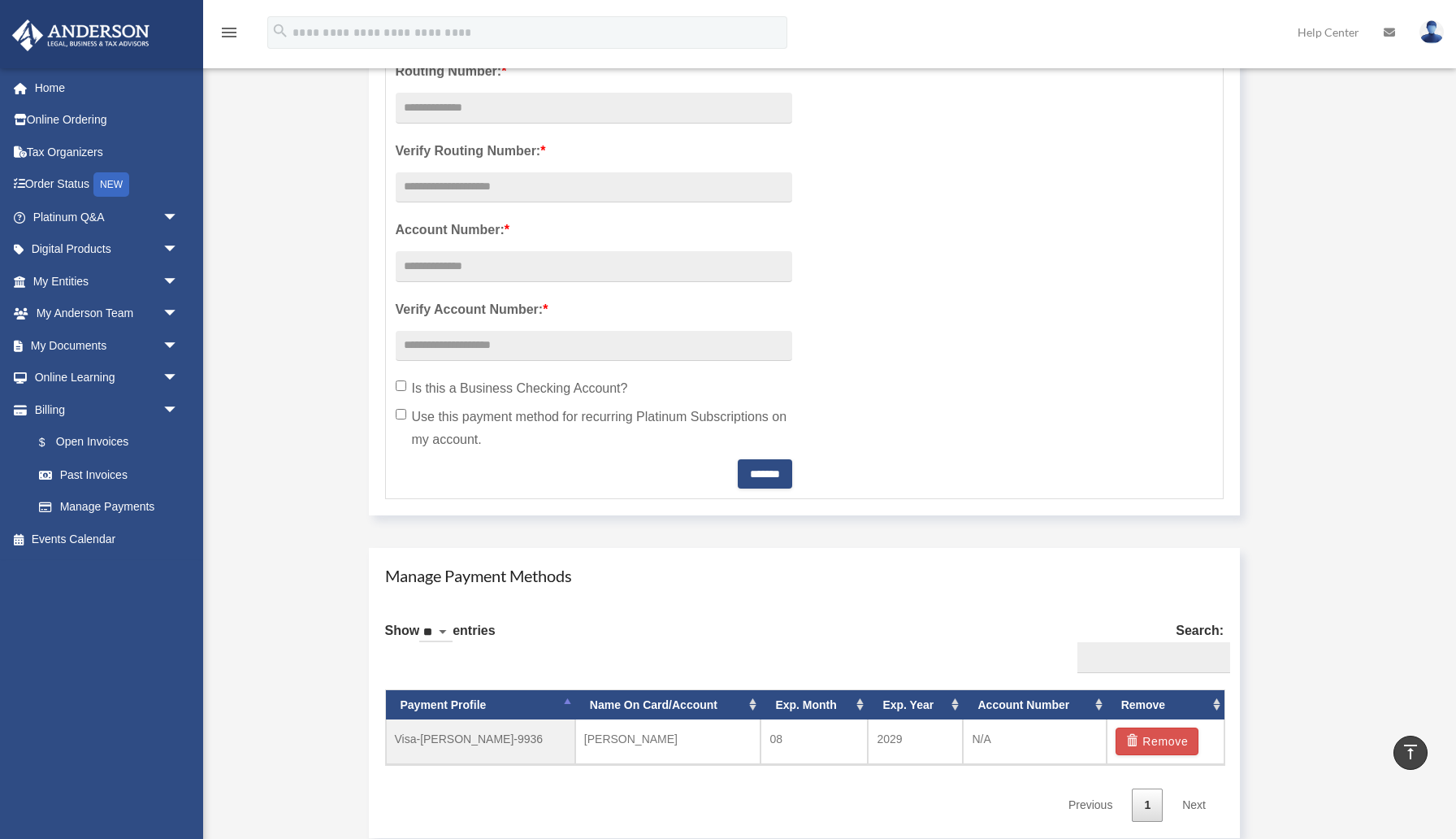
scroll to position [481, 0]
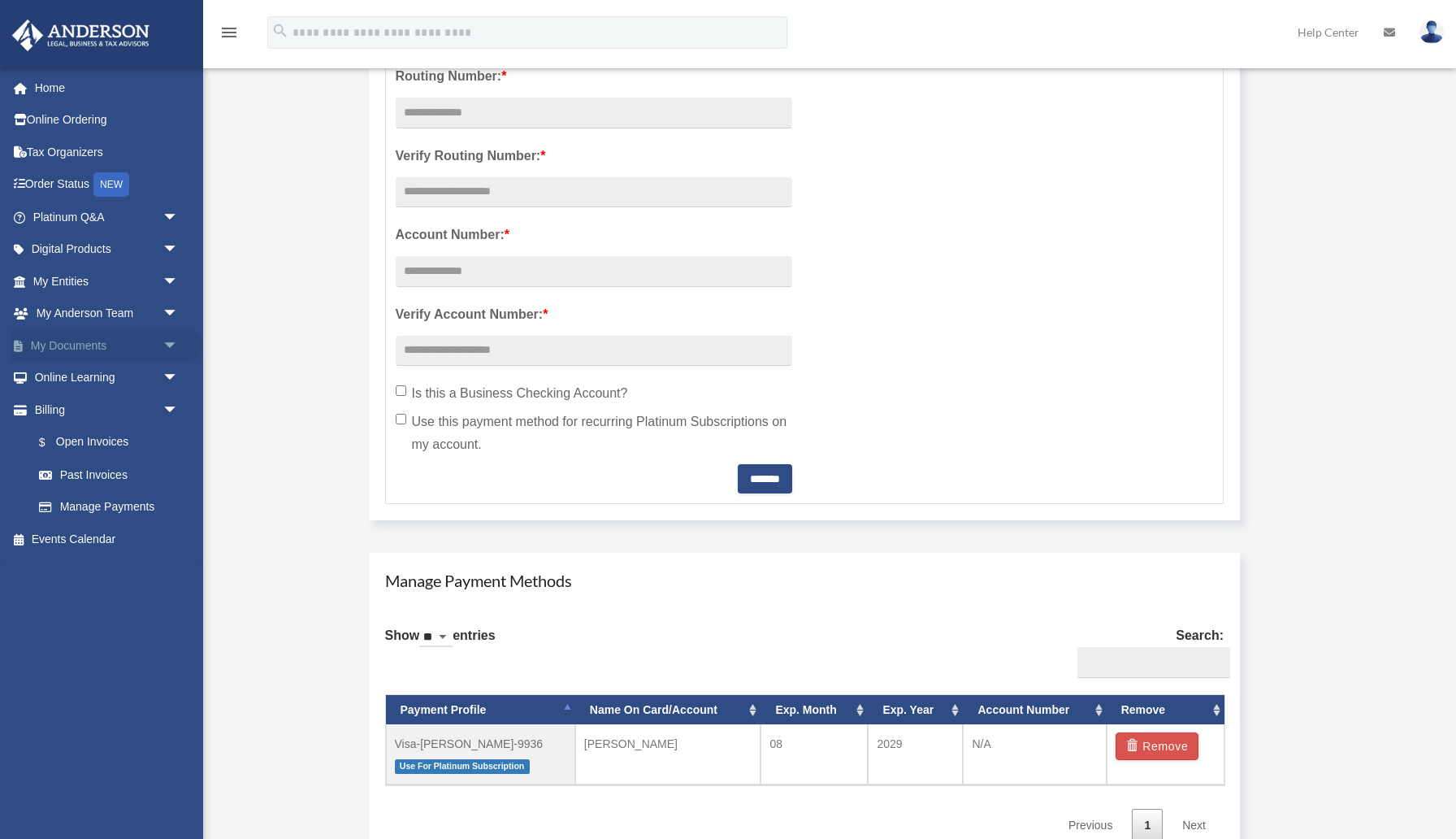
scroll to position [504, 0]
click at [149, 225] on link "Platinum Q&A arrow_drop_down" at bounding box center [107, 217] width 192 height 33
click at [165, 216] on span "arrow_drop_down" at bounding box center [179, 217] width 33 height 33
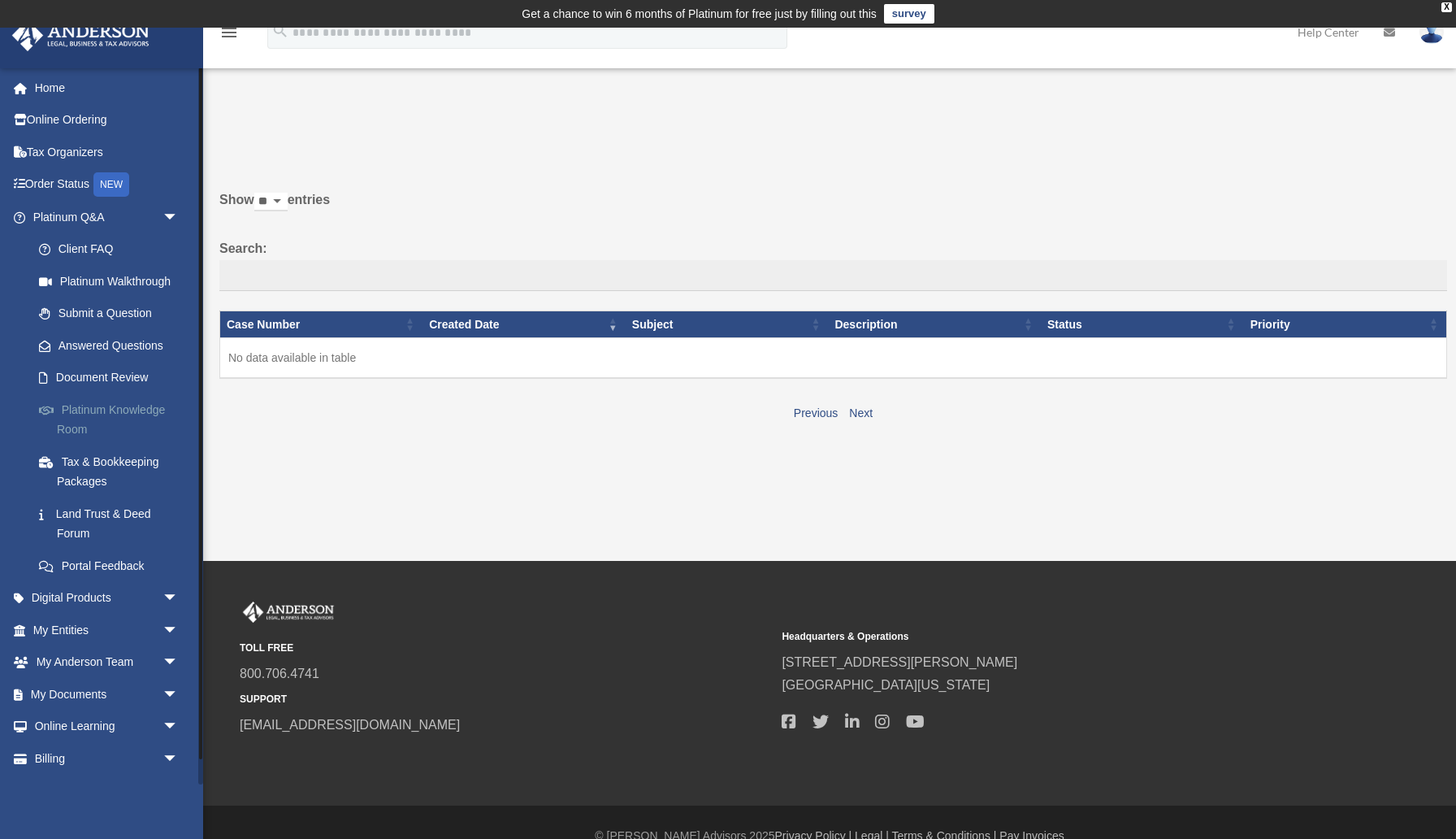
click at [124, 410] on link "Platinum Knowledge Room" at bounding box center [113, 419] width 180 height 52
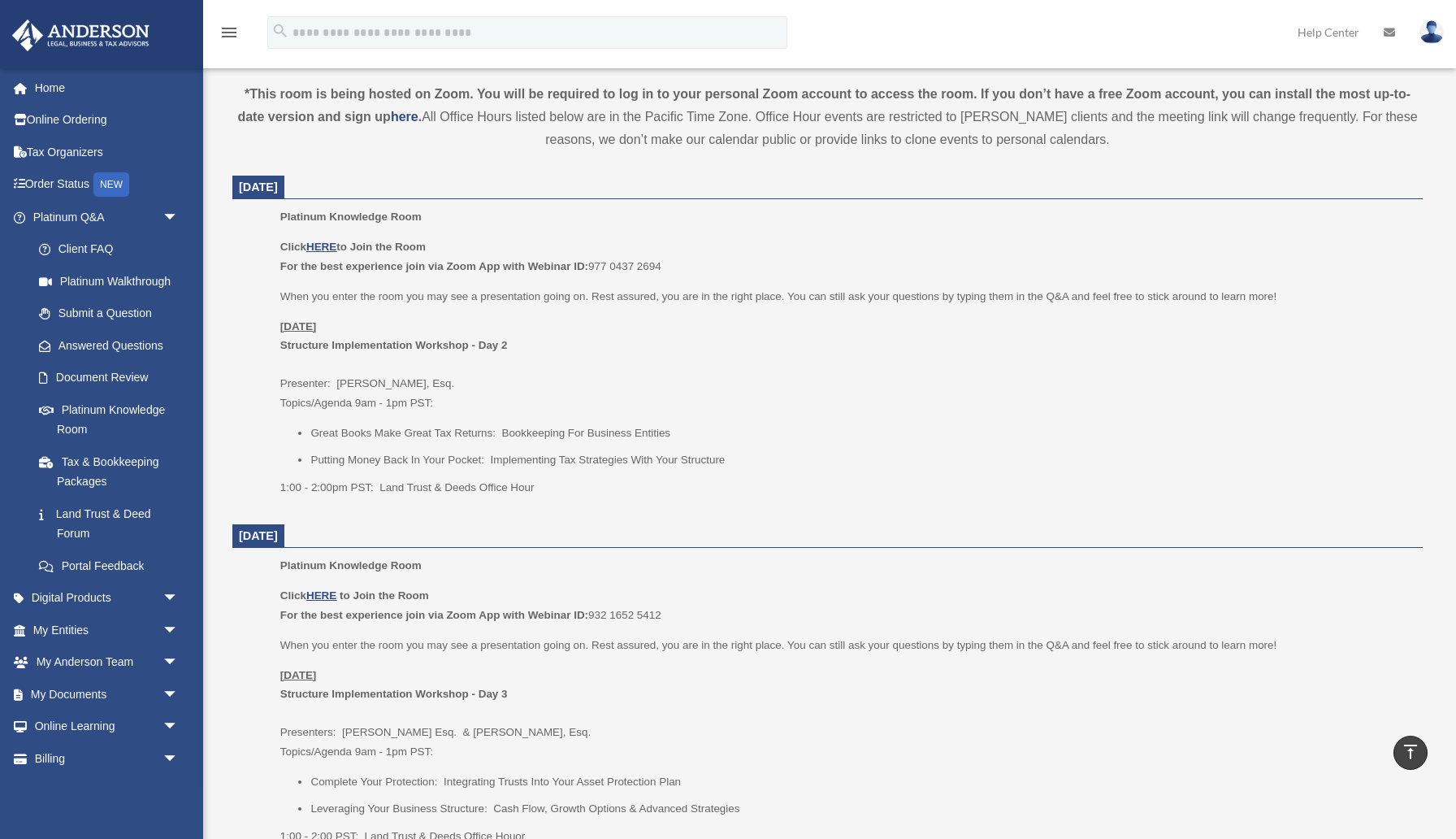
scroll to position [573, 0]
click at [321, 245] on u "HERE" at bounding box center [321, 244] width 30 height 13
